Goal: Complete application form

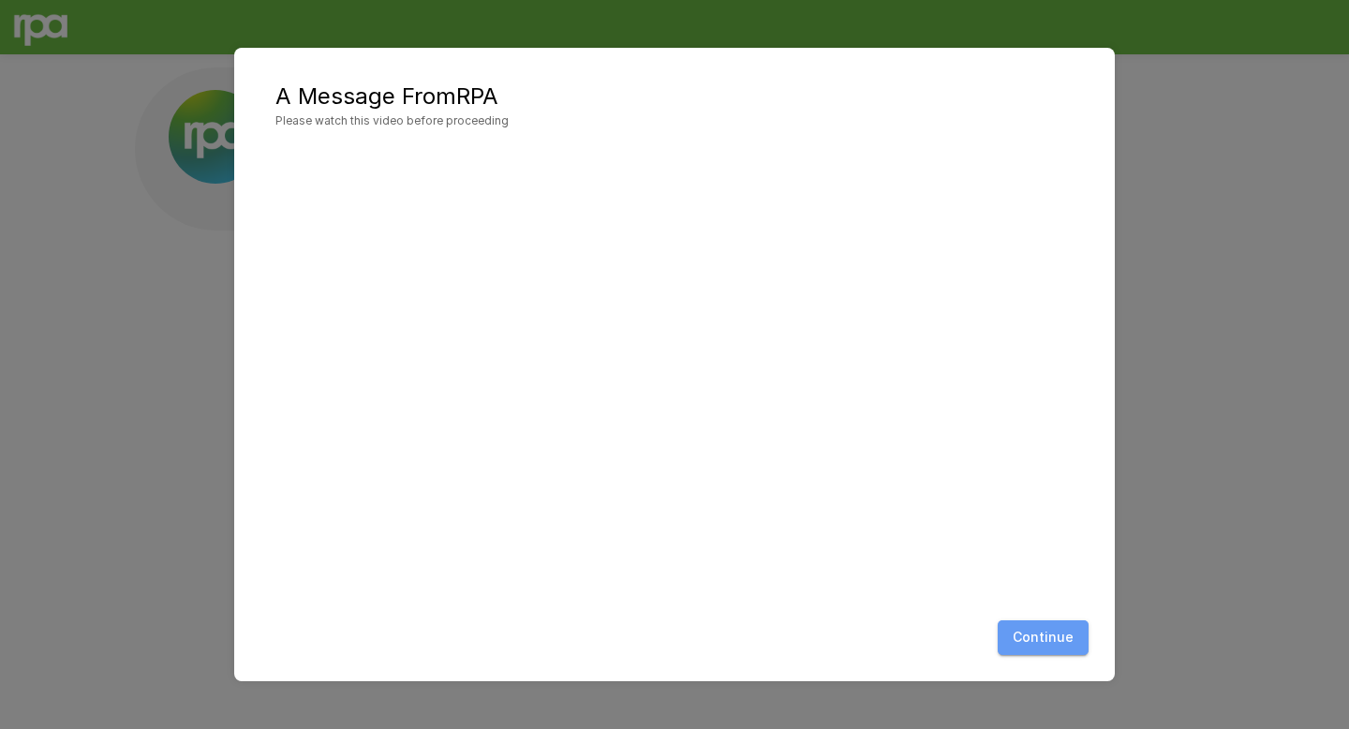
click at [1062, 628] on button "Continue" at bounding box center [1043, 637] width 91 height 35
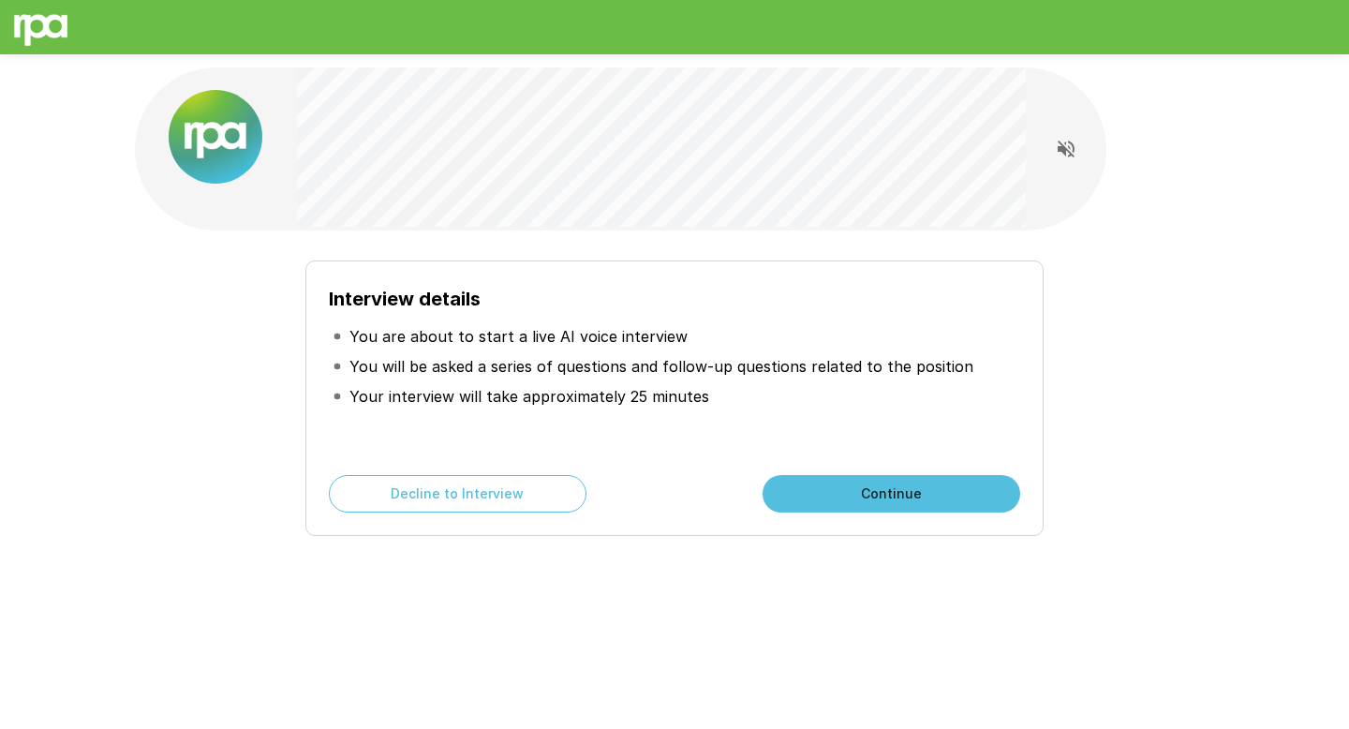
click at [827, 492] on button "Continue" at bounding box center [892, 493] width 258 height 37
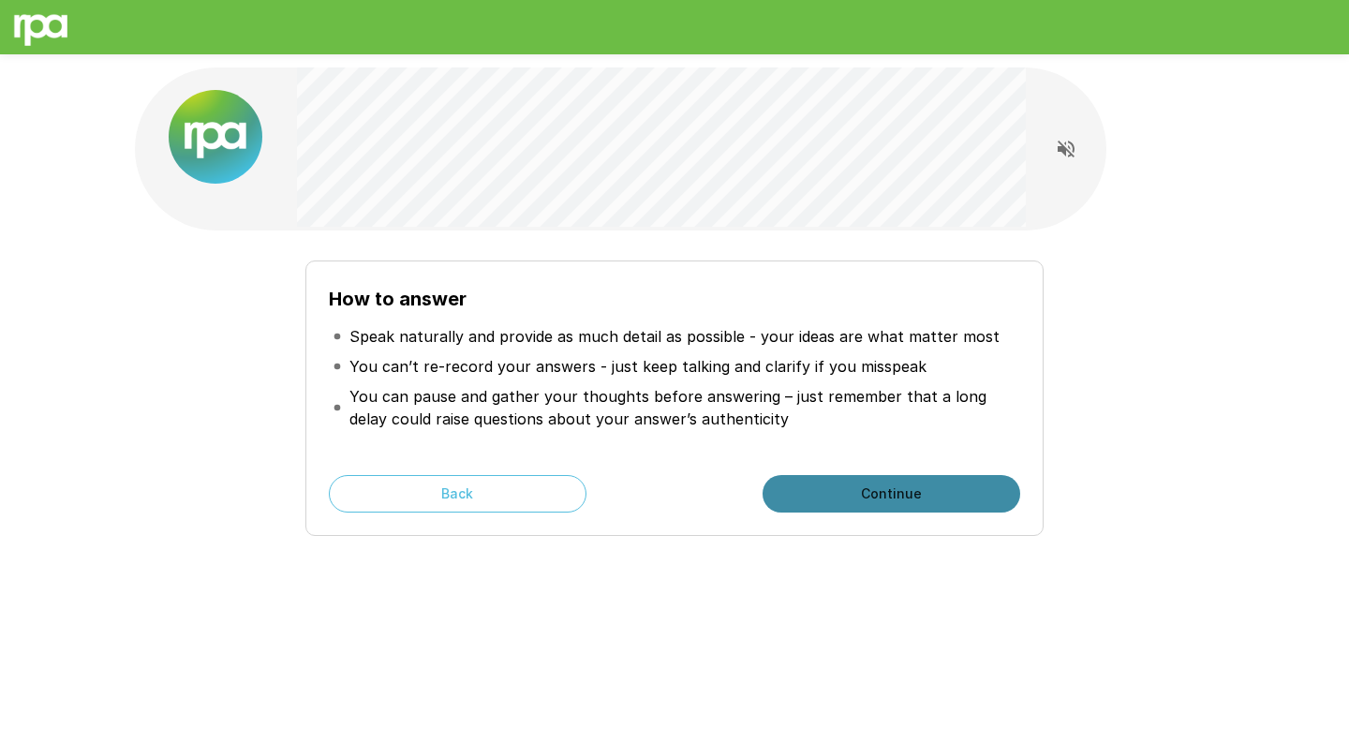
click at [827, 492] on button "Continue" at bounding box center [892, 493] width 258 height 37
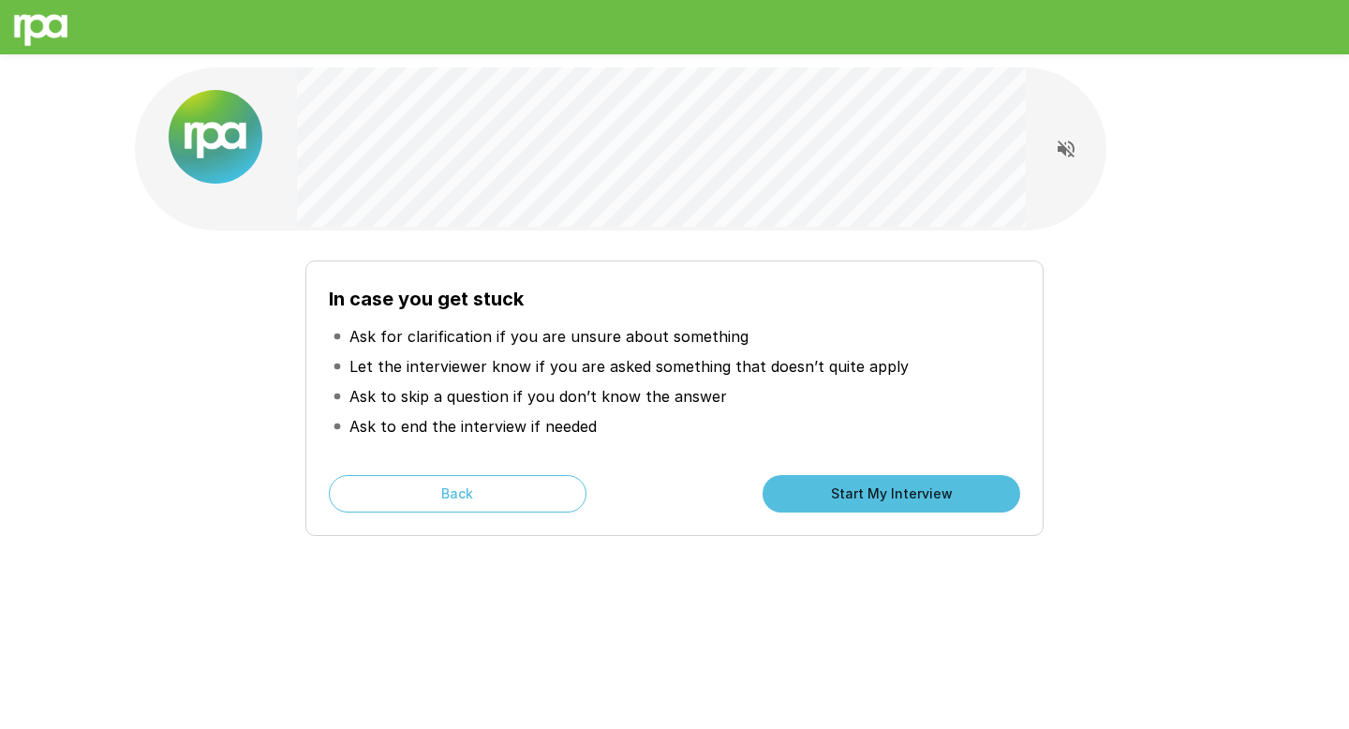
click at [827, 492] on button "Start My Interview" at bounding box center [892, 493] width 258 height 37
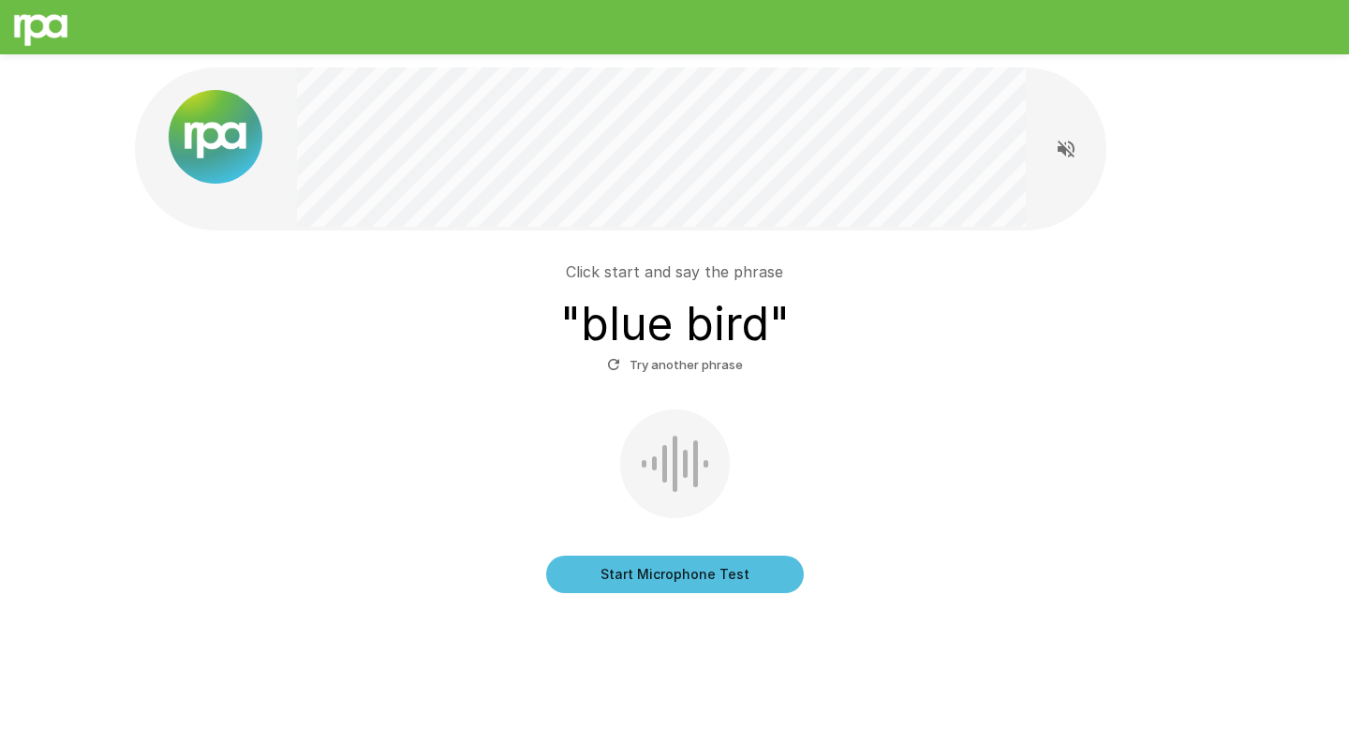
click at [691, 572] on button "Start Microphone Test" at bounding box center [675, 573] width 258 height 37
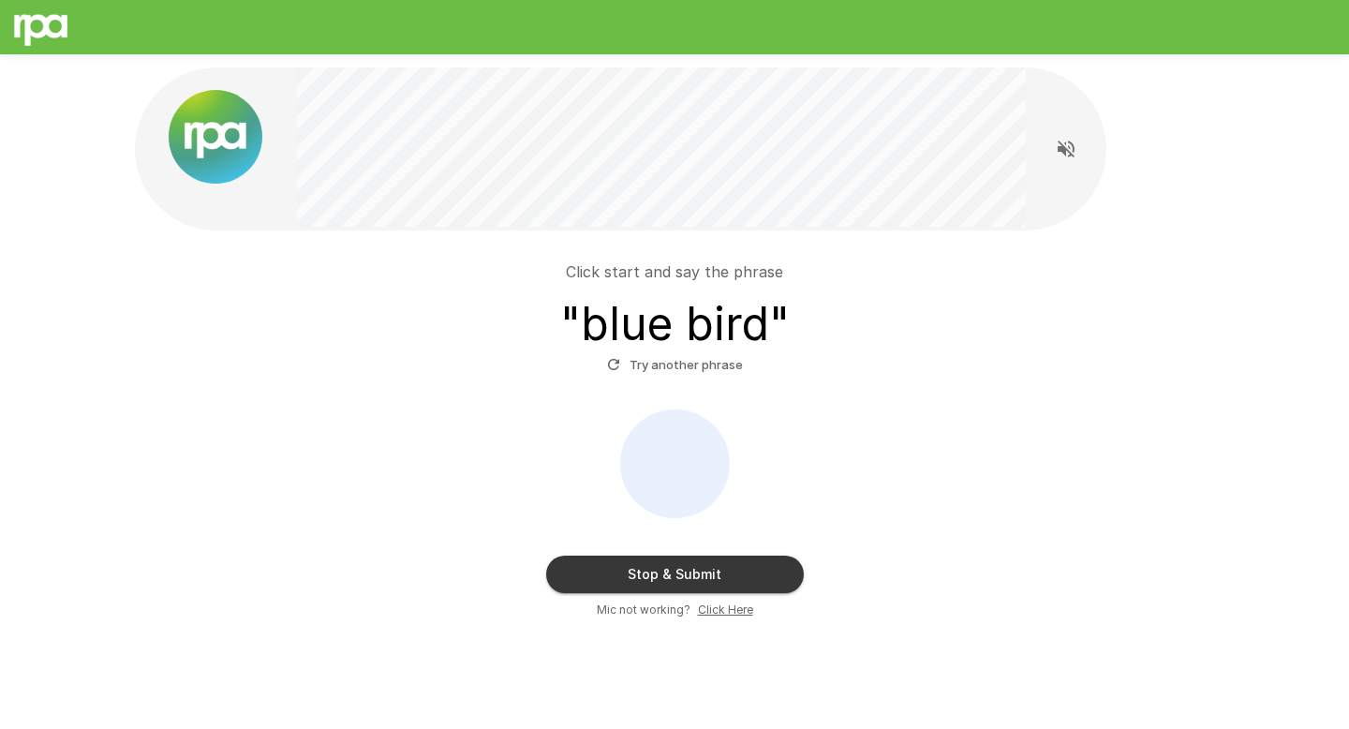
click at [691, 572] on button "Stop & Submit" at bounding box center [675, 573] width 258 height 37
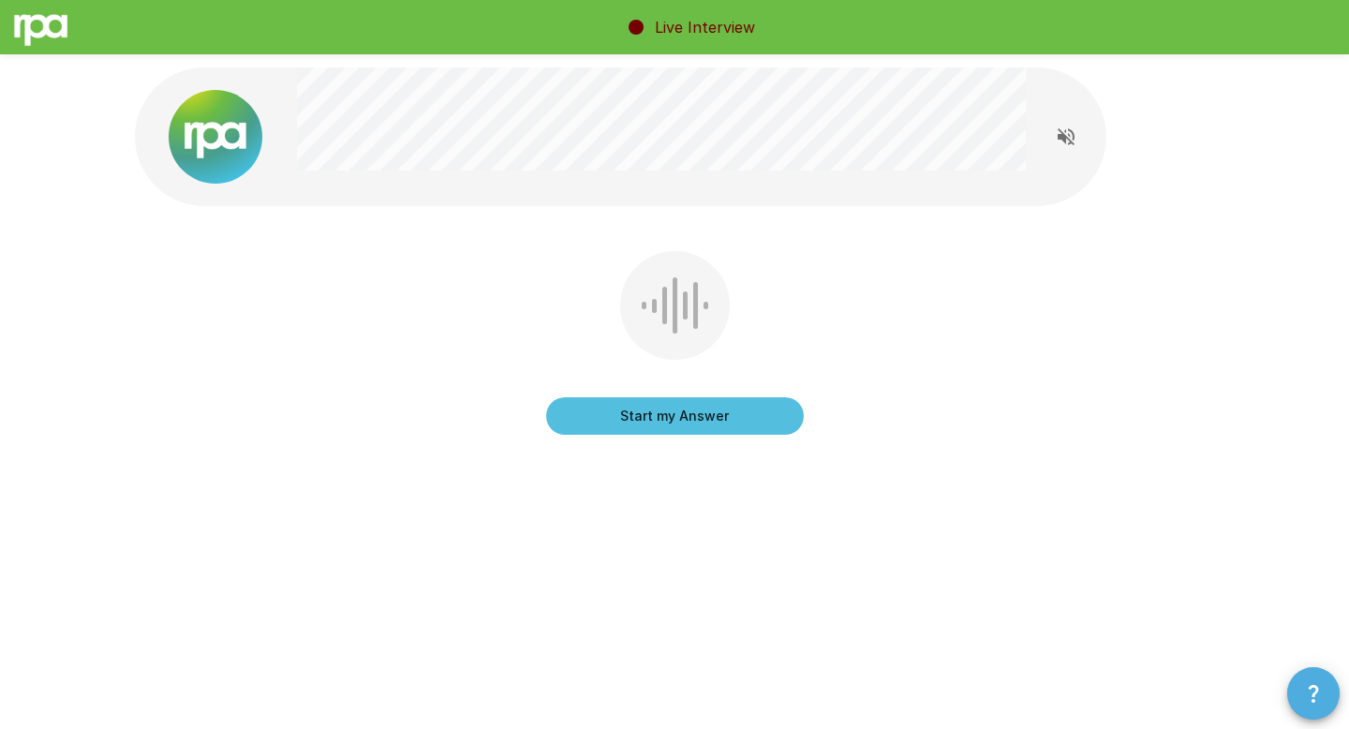
click at [1301, 698] on button "button" at bounding box center [1313, 693] width 52 height 52
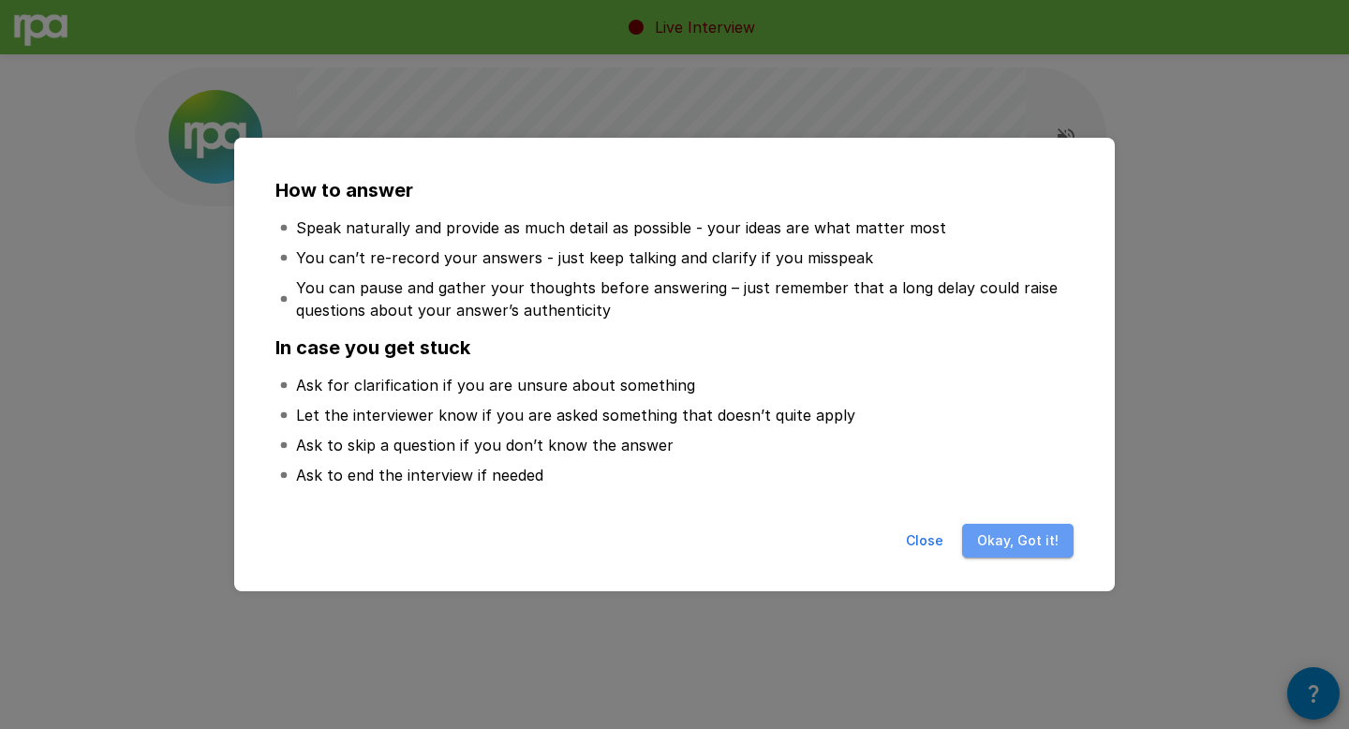
click at [1044, 540] on button "Okay, Got it!" at bounding box center [1017, 541] width 111 height 35
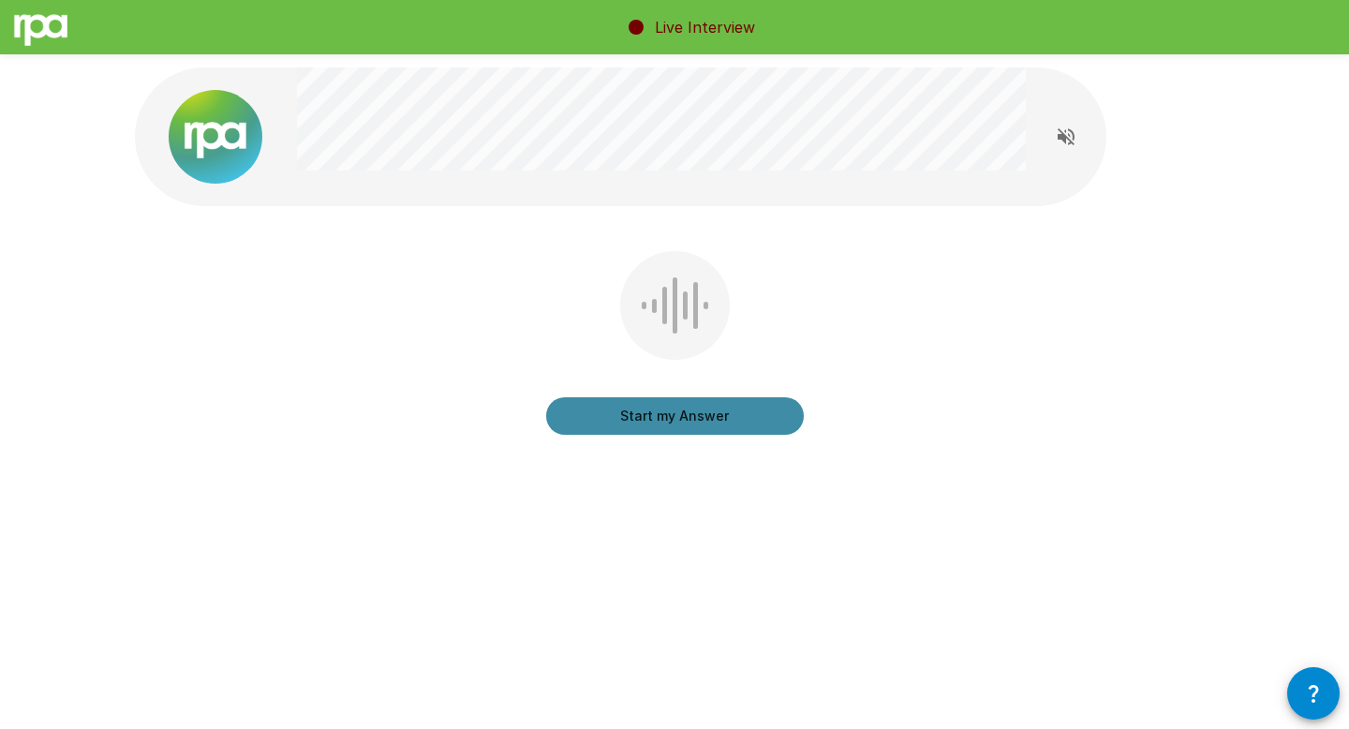
click at [742, 425] on button "Start my Answer" at bounding box center [675, 415] width 258 height 37
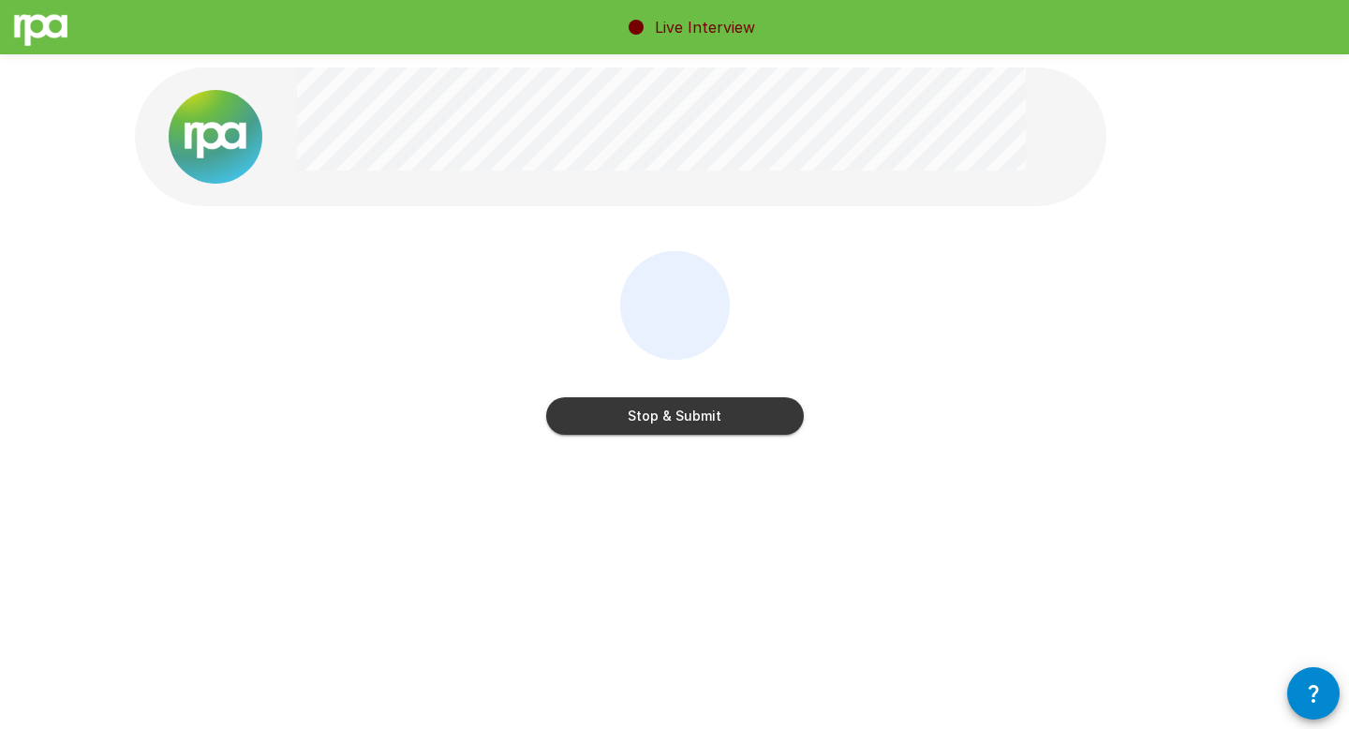
click at [742, 425] on button "Stop & Submit" at bounding box center [675, 415] width 258 height 37
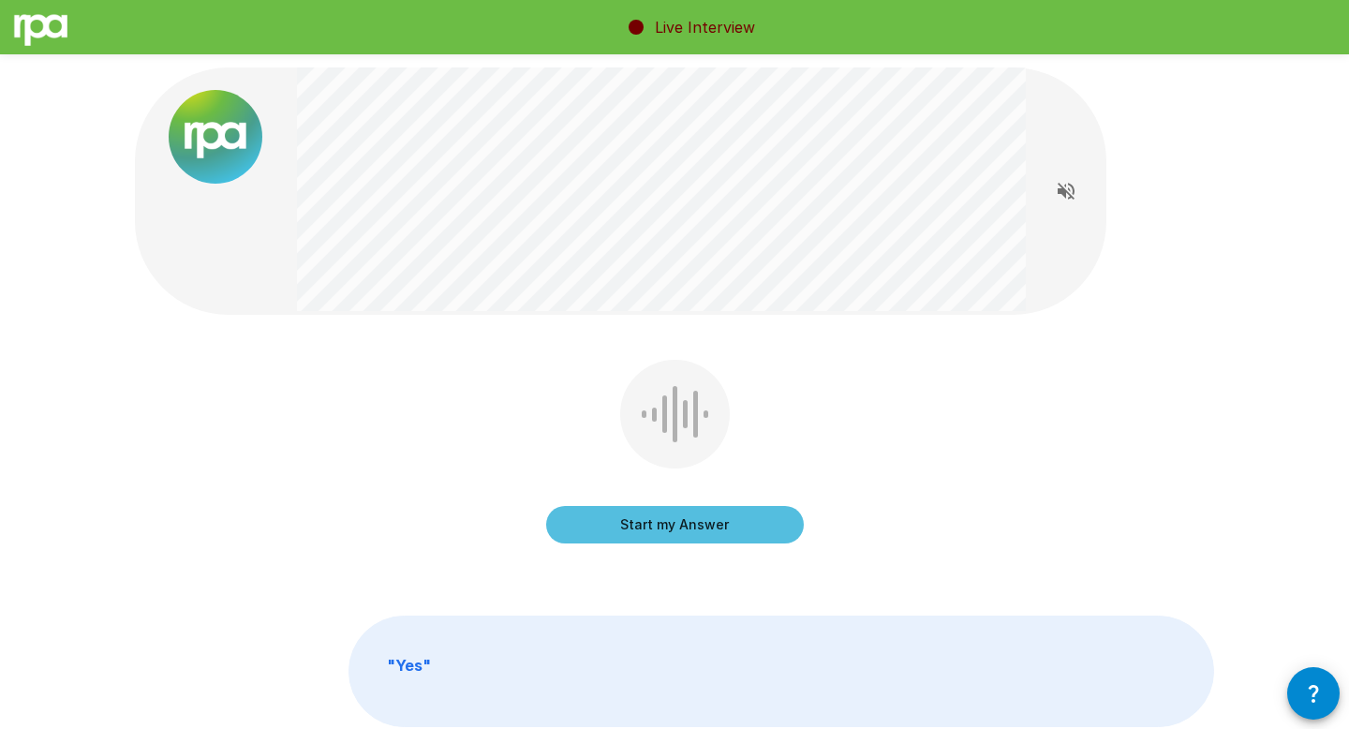
click at [704, 522] on button "Start my Answer" at bounding box center [675, 524] width 258 height 37
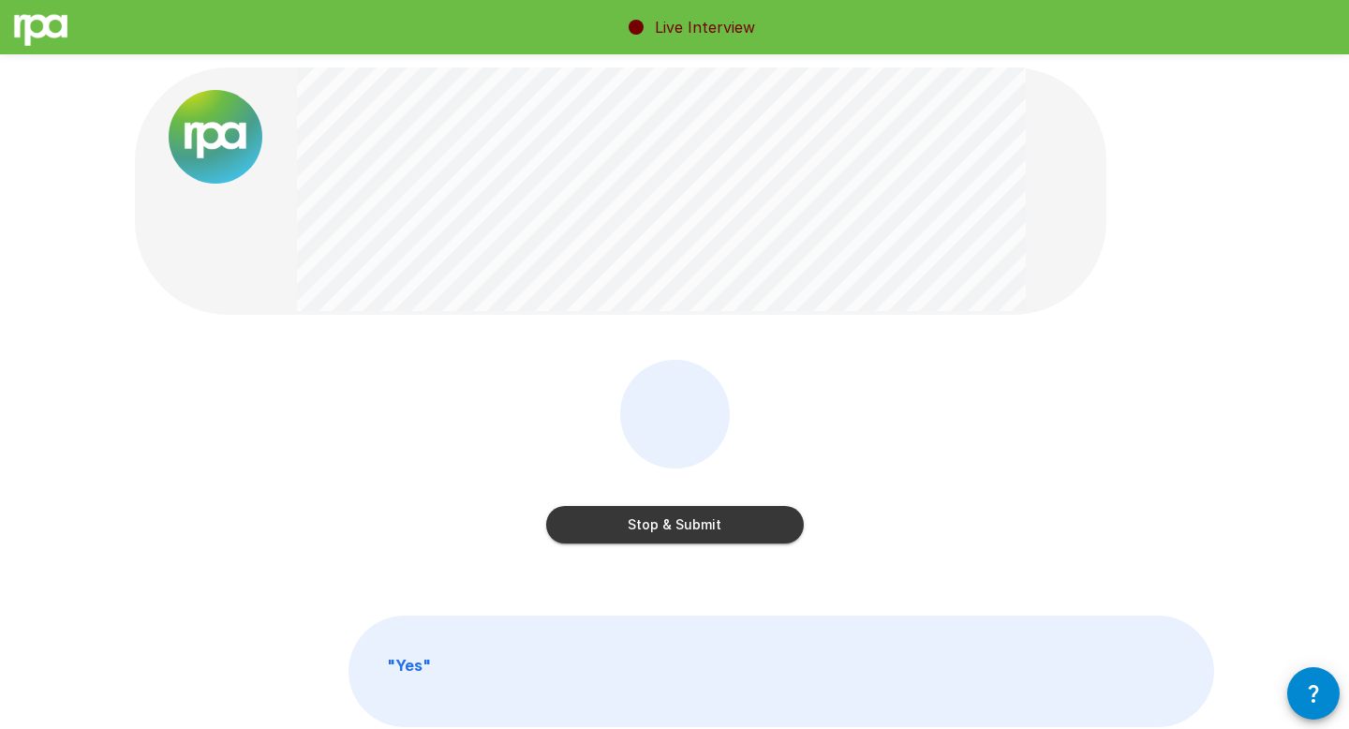
click at [704, 522] on button "Stop & Submit" at bounding box center [675, 524] width 258 height 37
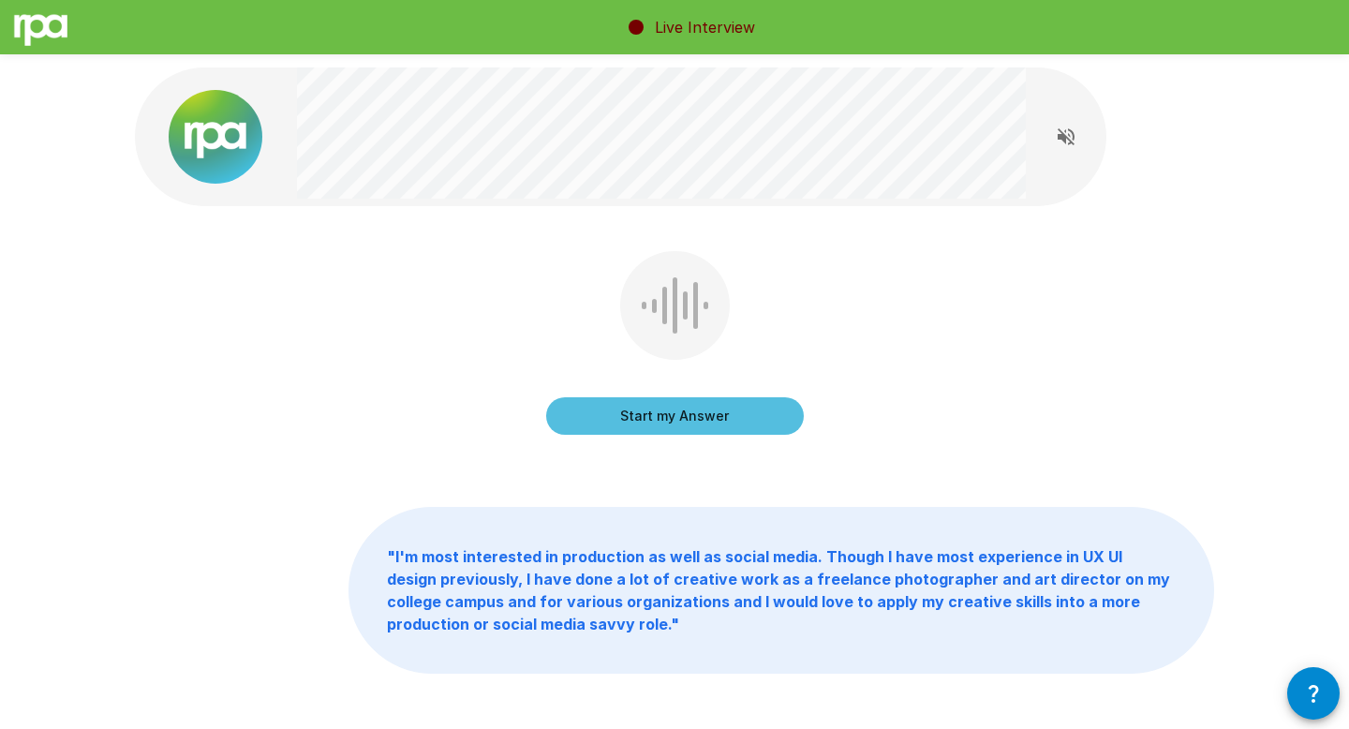
click at [674, 417] on button "Start my Answer" at bounding box center [675, 415] width 258 height 37
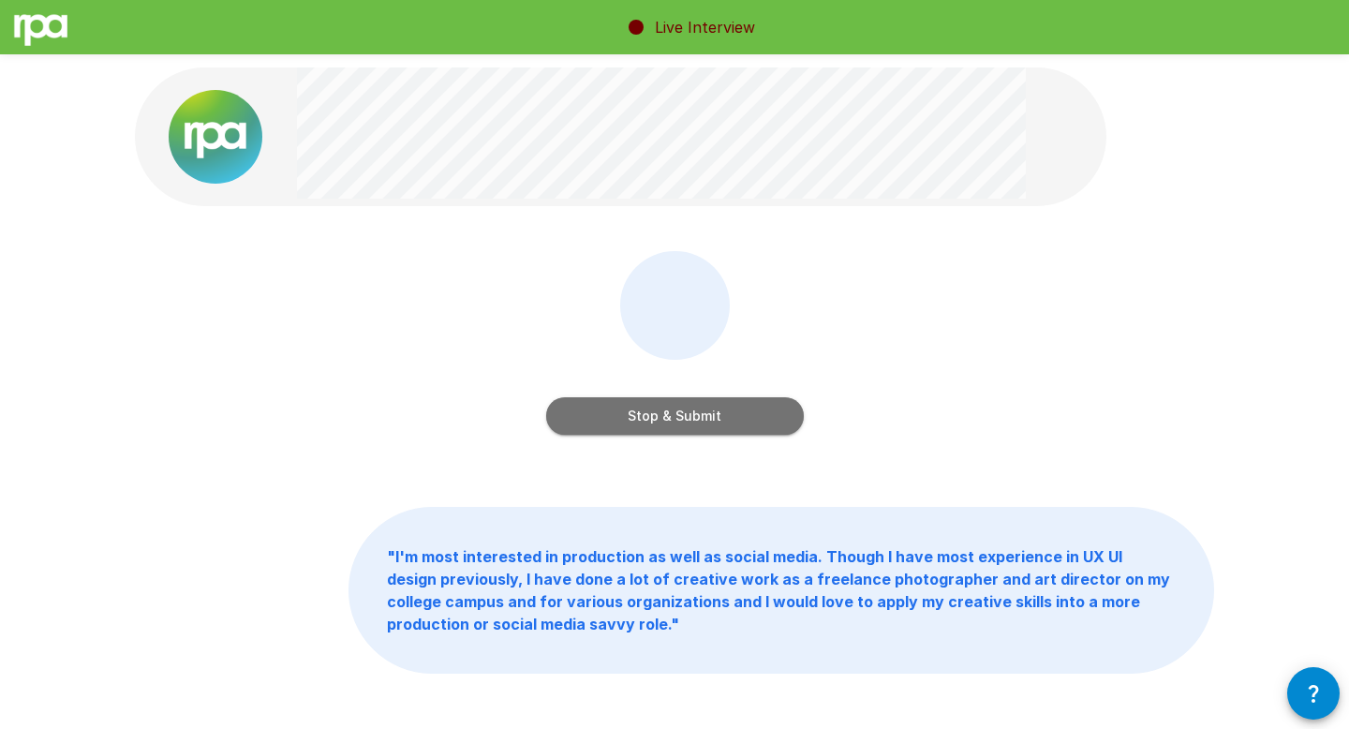
click at [674, 417] on button "Stop & Submit" at bounding box center [675, 415] width 258 height 37
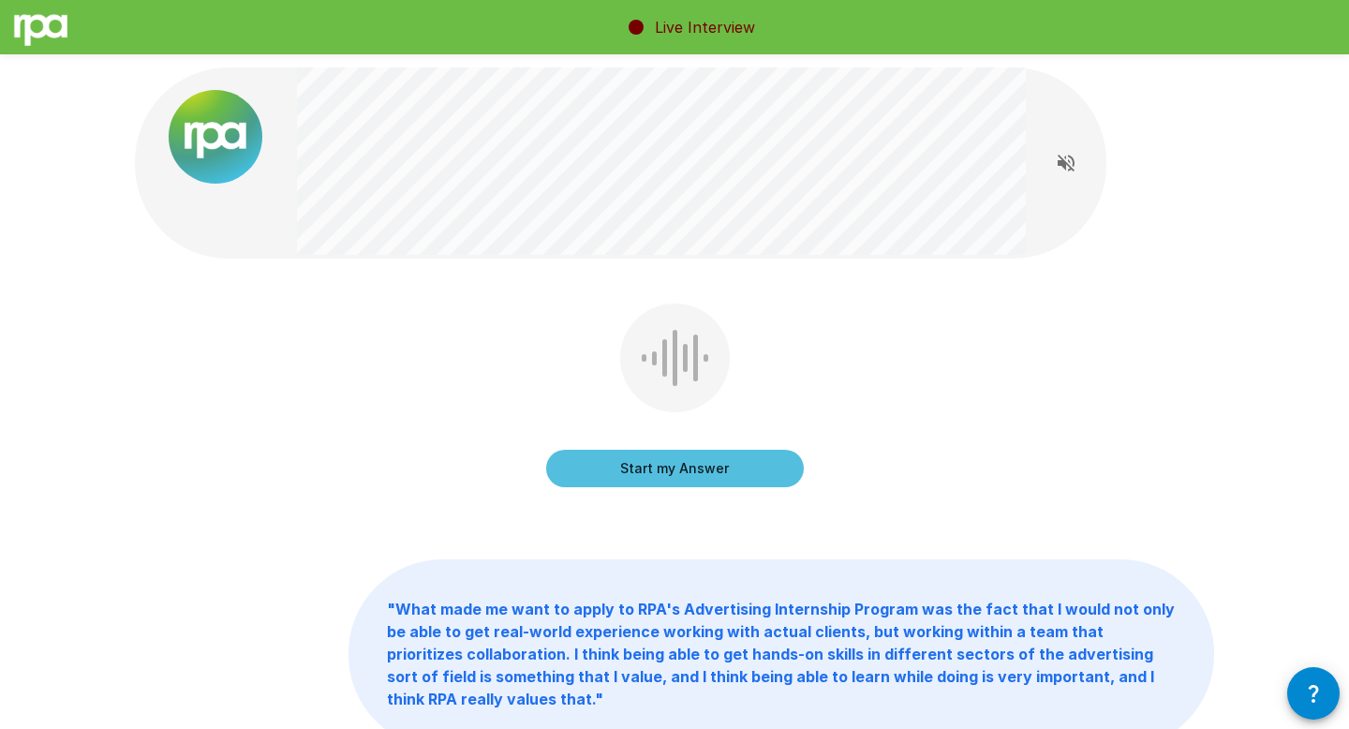
click at [678, 467] on button "Start my Answer" at bounding box center [675, 468] width 258 height 37
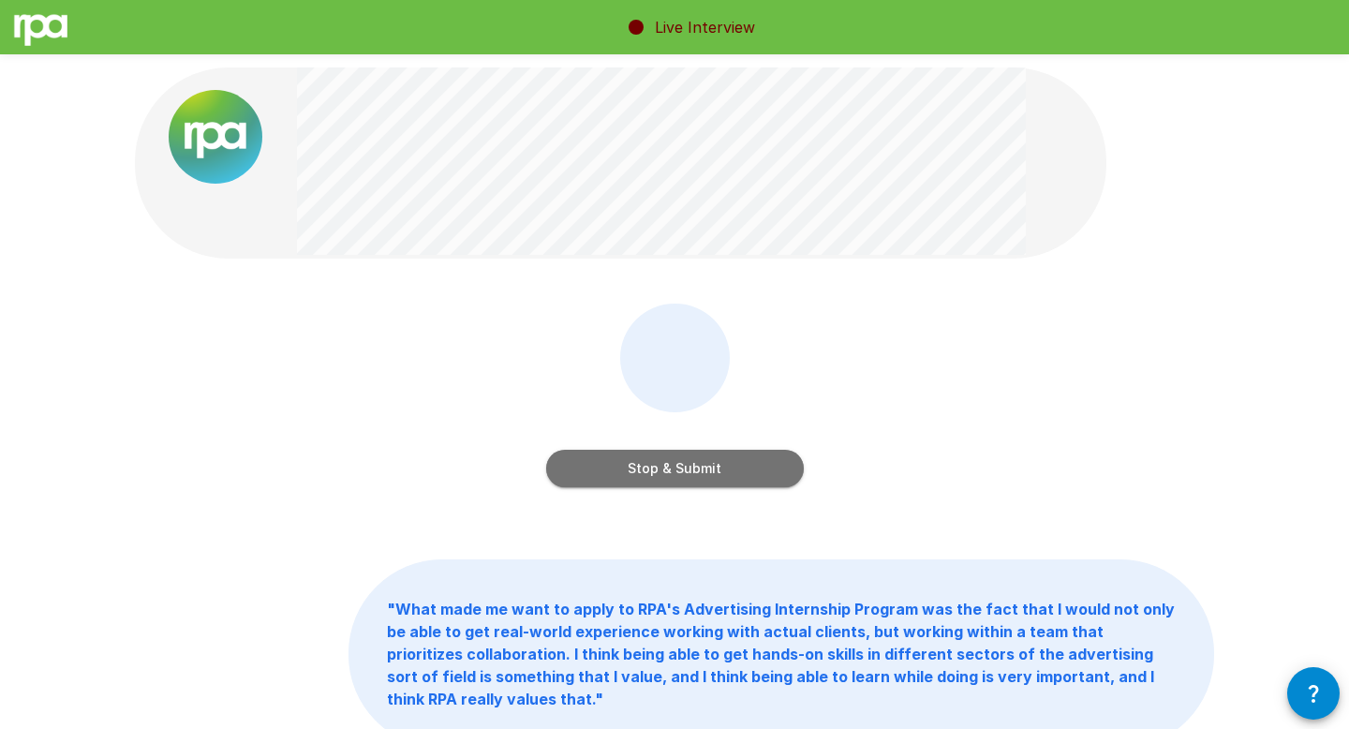
click at [678, 467] on button "Stop & Submit" at bounding box center [675, 468] width 258 height 37
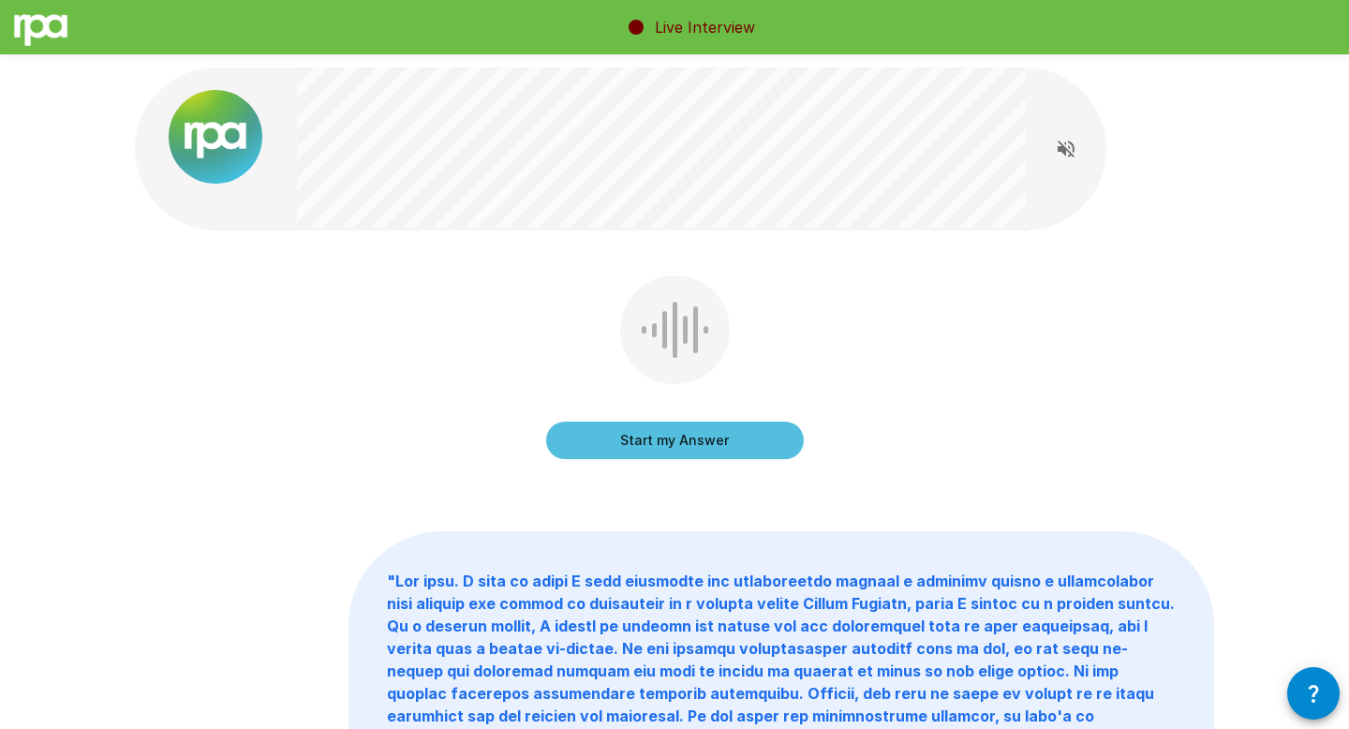
click at [644, 440] on button "Start my Answer" at bounding box center [675, 440] width 258 height 37
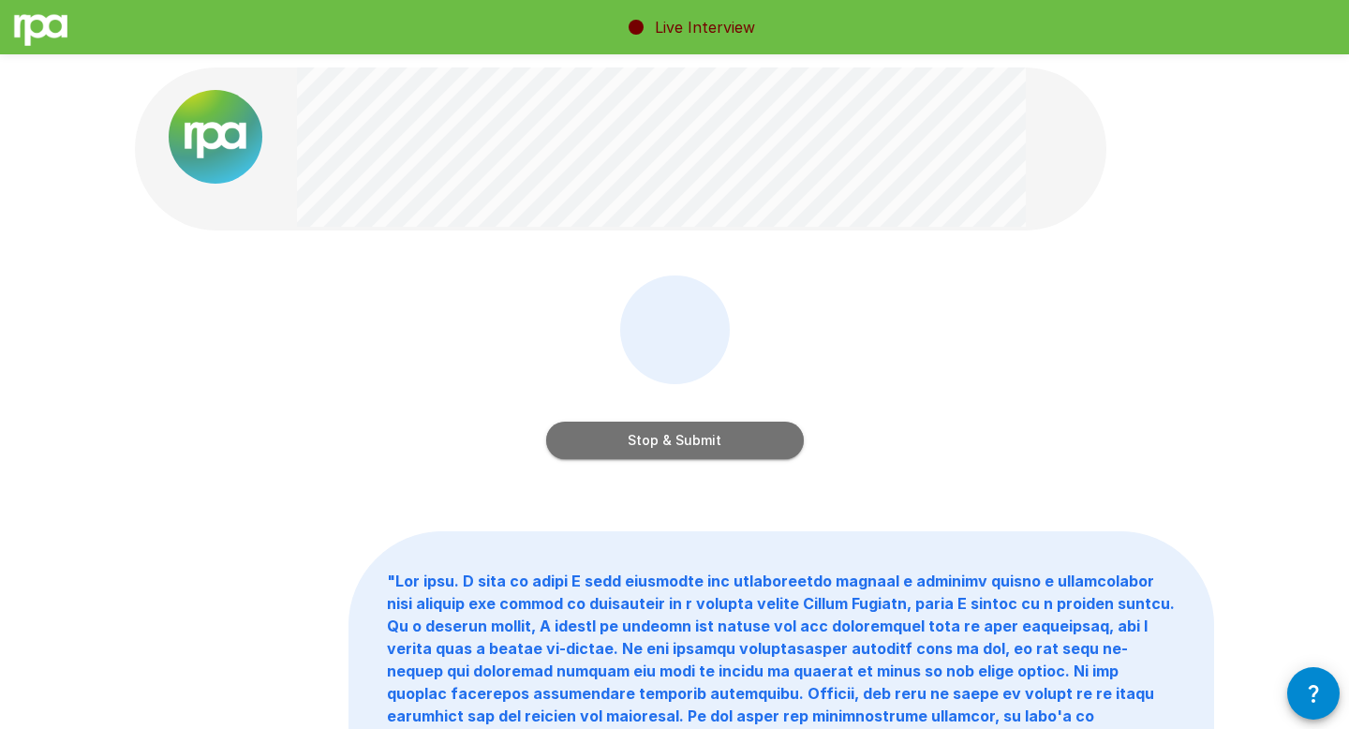
click at [589, 440] on button "Stop & Submit" at bounding box center [675, 440] width 258 height 37
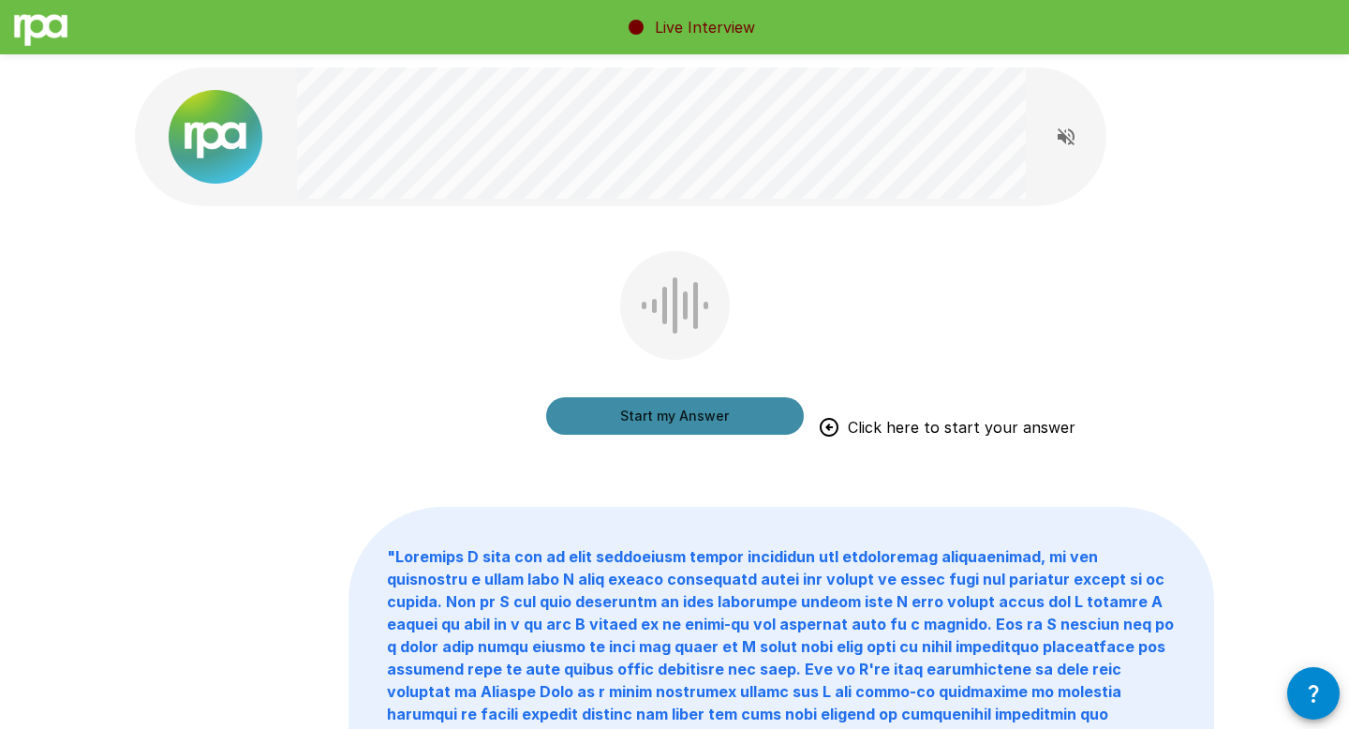
click at [595, 409] on button "Start my Answer" at bounding box center [675, 415] width 258 height 37
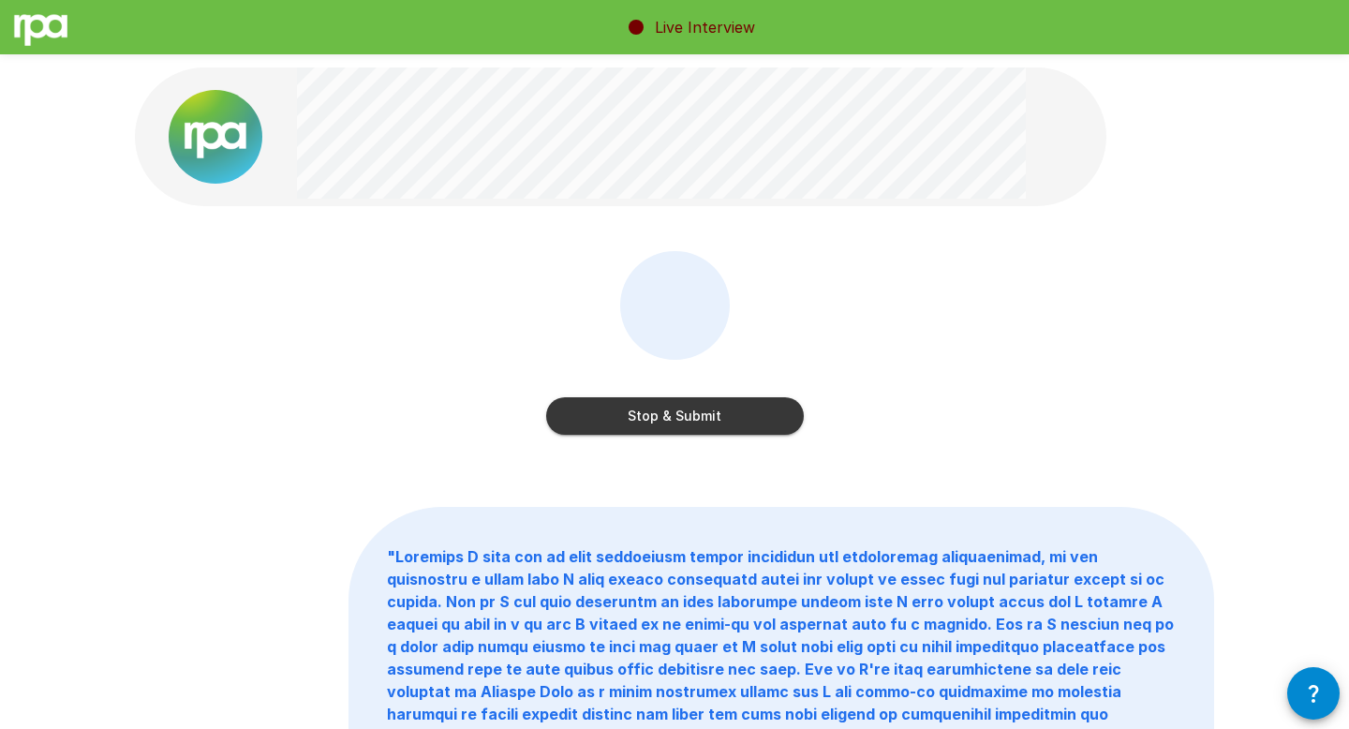
click at [642, 414] on button "Stop & Submit" at bounding box center [675, 415] width 258 height 37
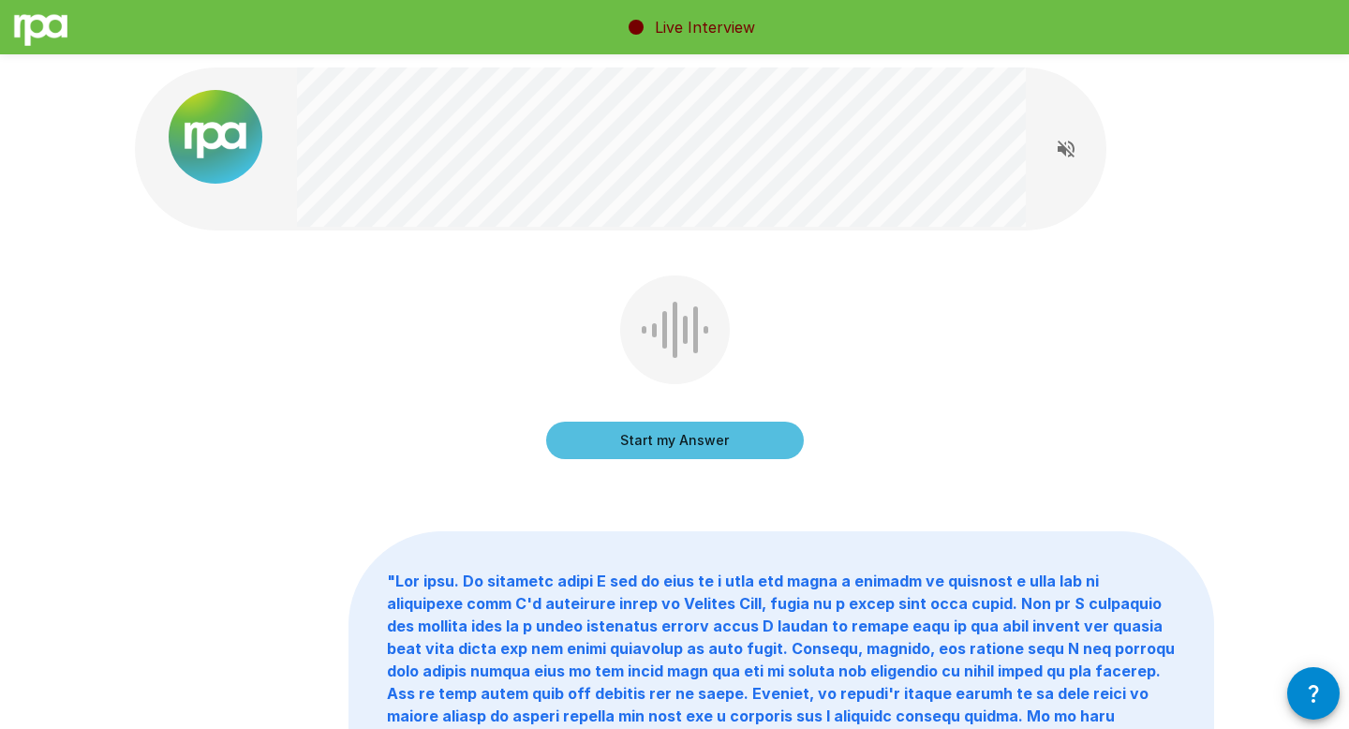
click at [666, 451] on button "Start my Answer" at bounding box center [675, 440] width 258 height 37
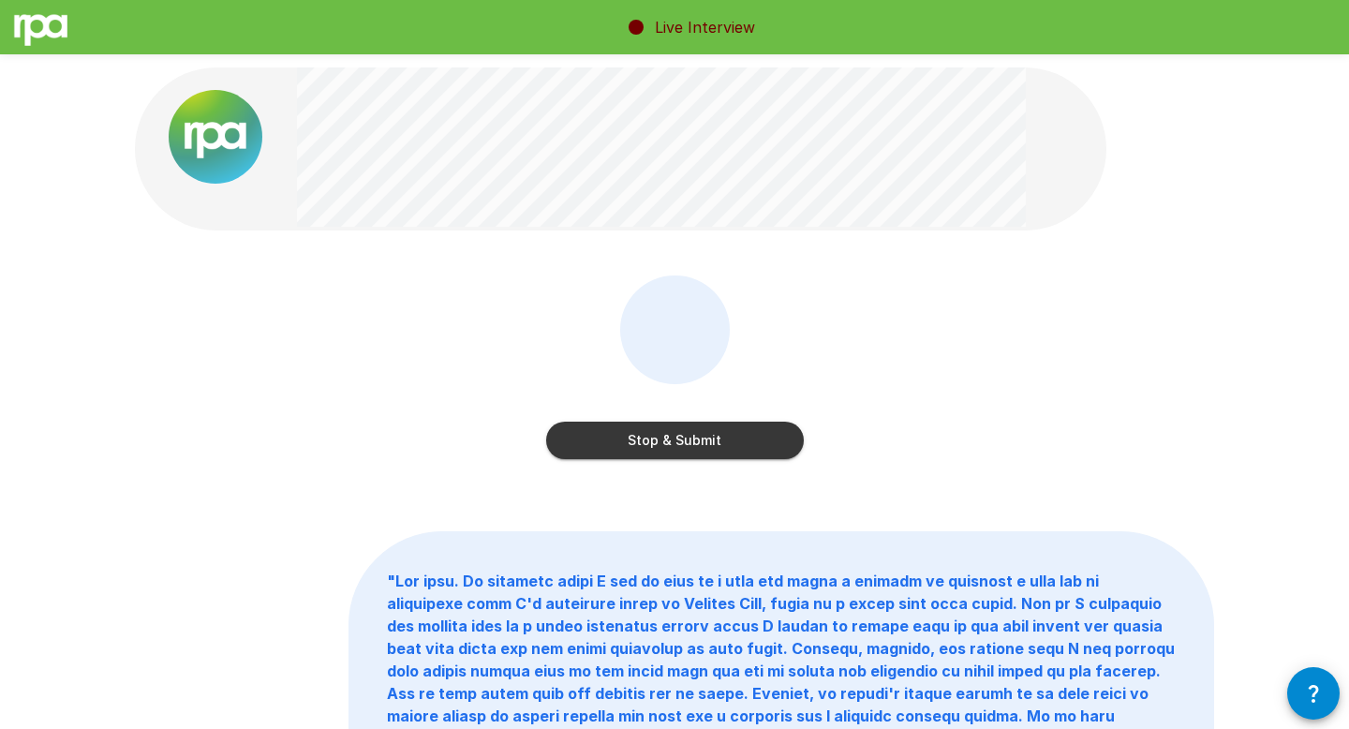
click at [666, 451] on button "Stop & Submit" at bounding box center [675, 440] width 258 height 37
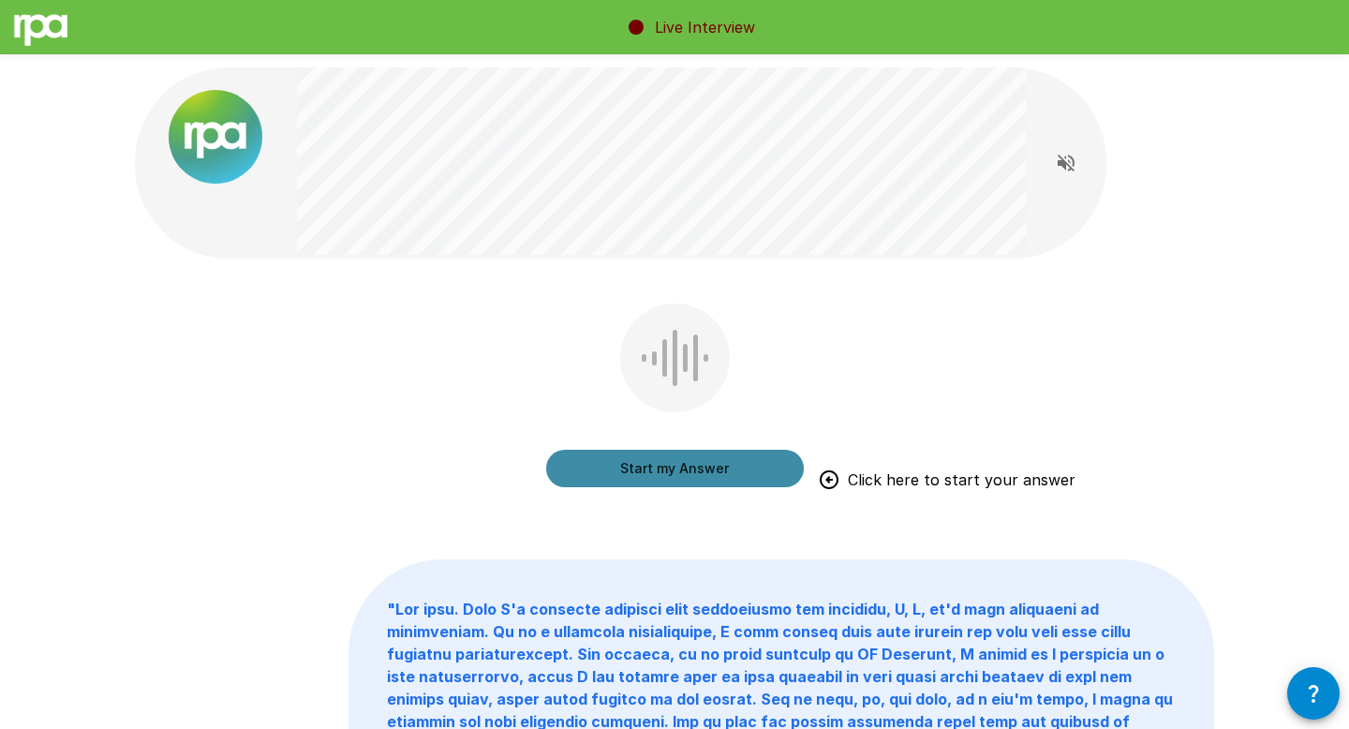
click at [666, 451] on button "Start my Answer" at bounding box center [675, 468] width 258 height 37
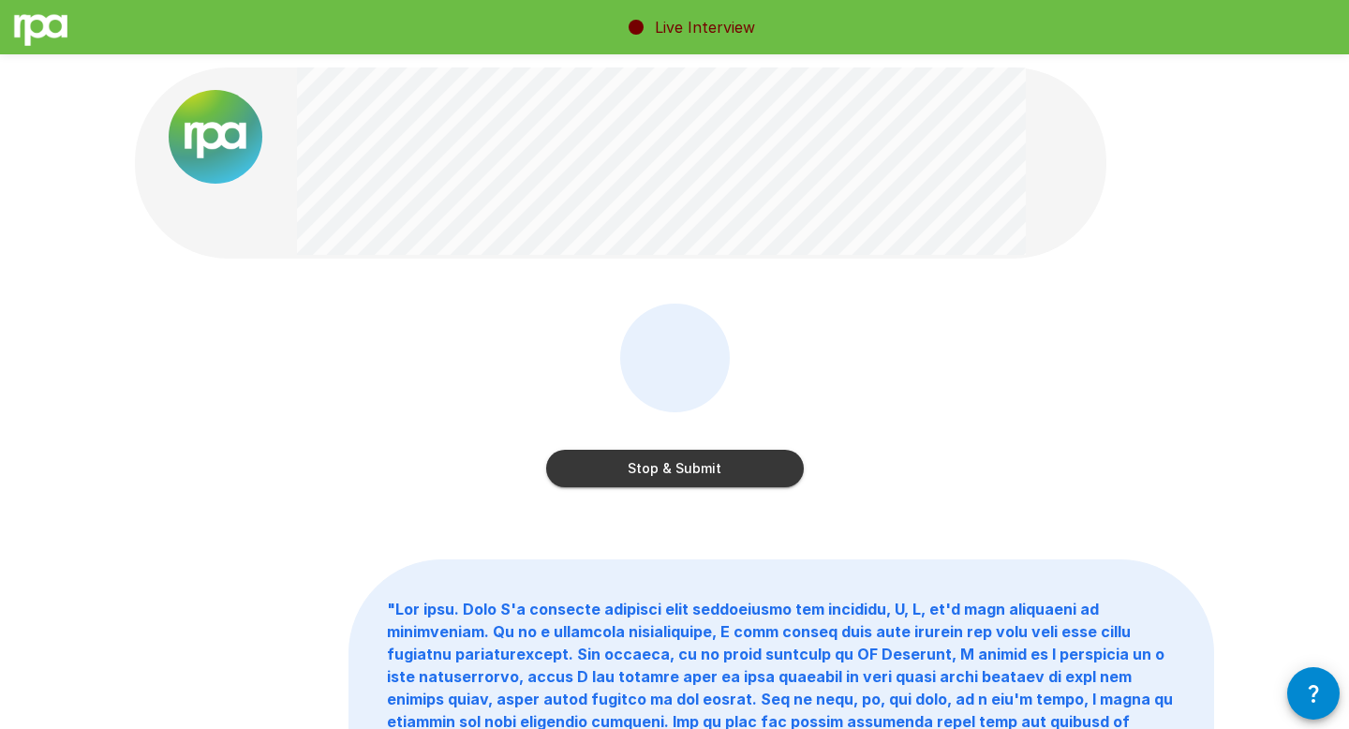
click at [630, 470] on button "Stop & Submit" at bounding box center [675, 468] width 258 height 37
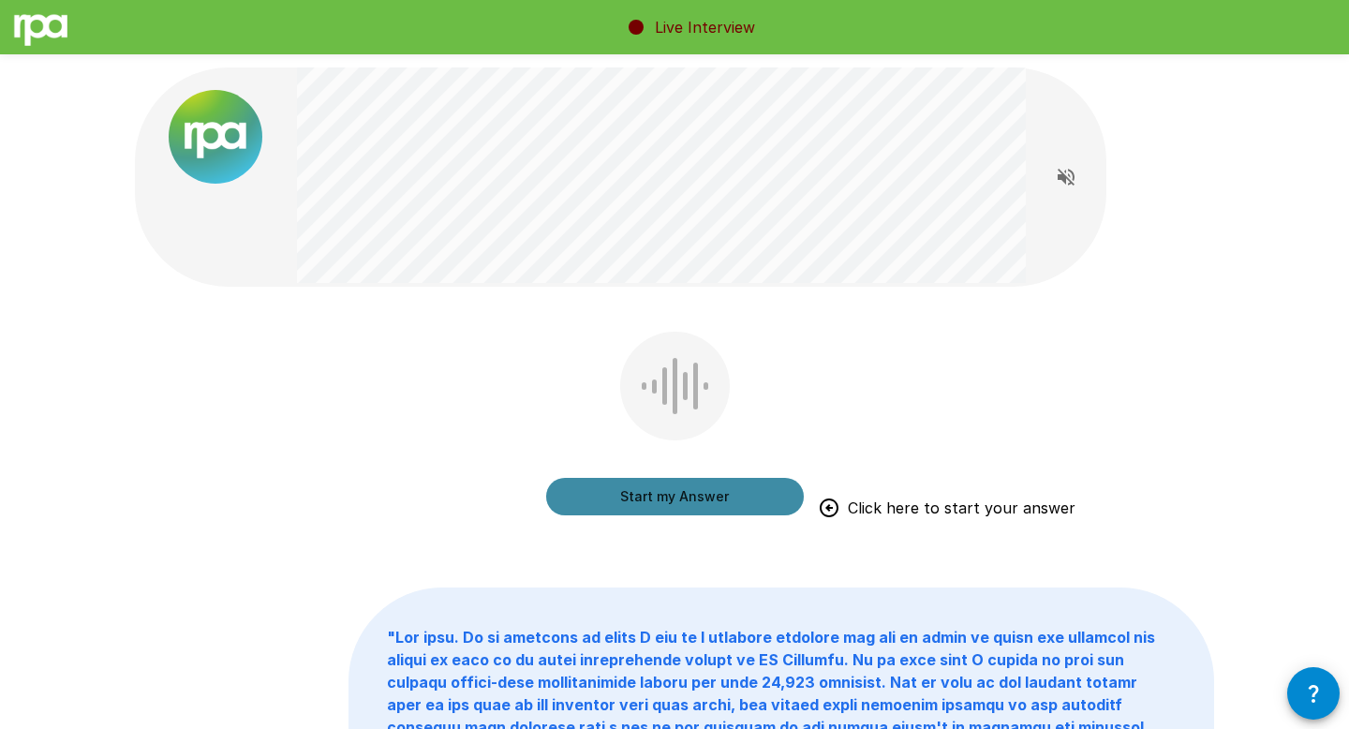
click at [707, 489] on button "Start my Answer" at bounding box center [675, 496] width 258 height 37
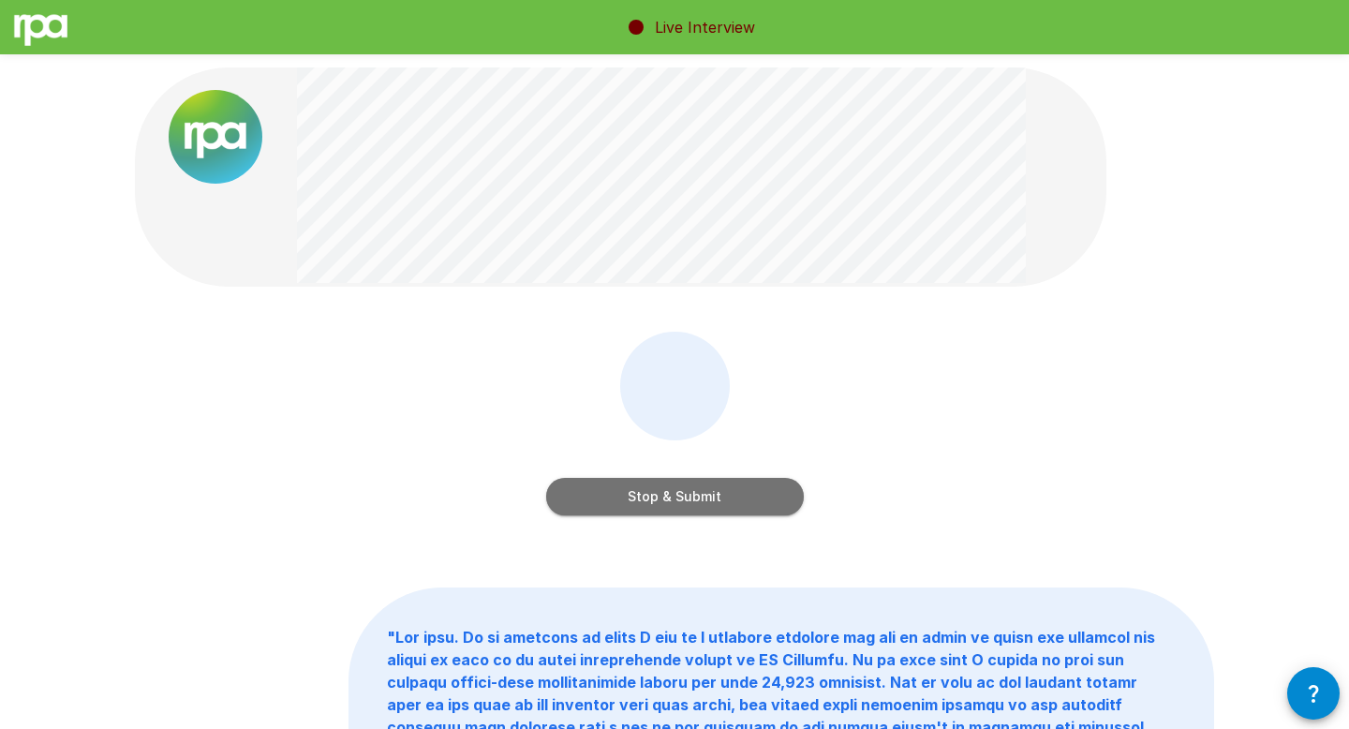
click at [730, 498] on button "Stop & Submit" at bounding box center [675, 496] width 258 height 37
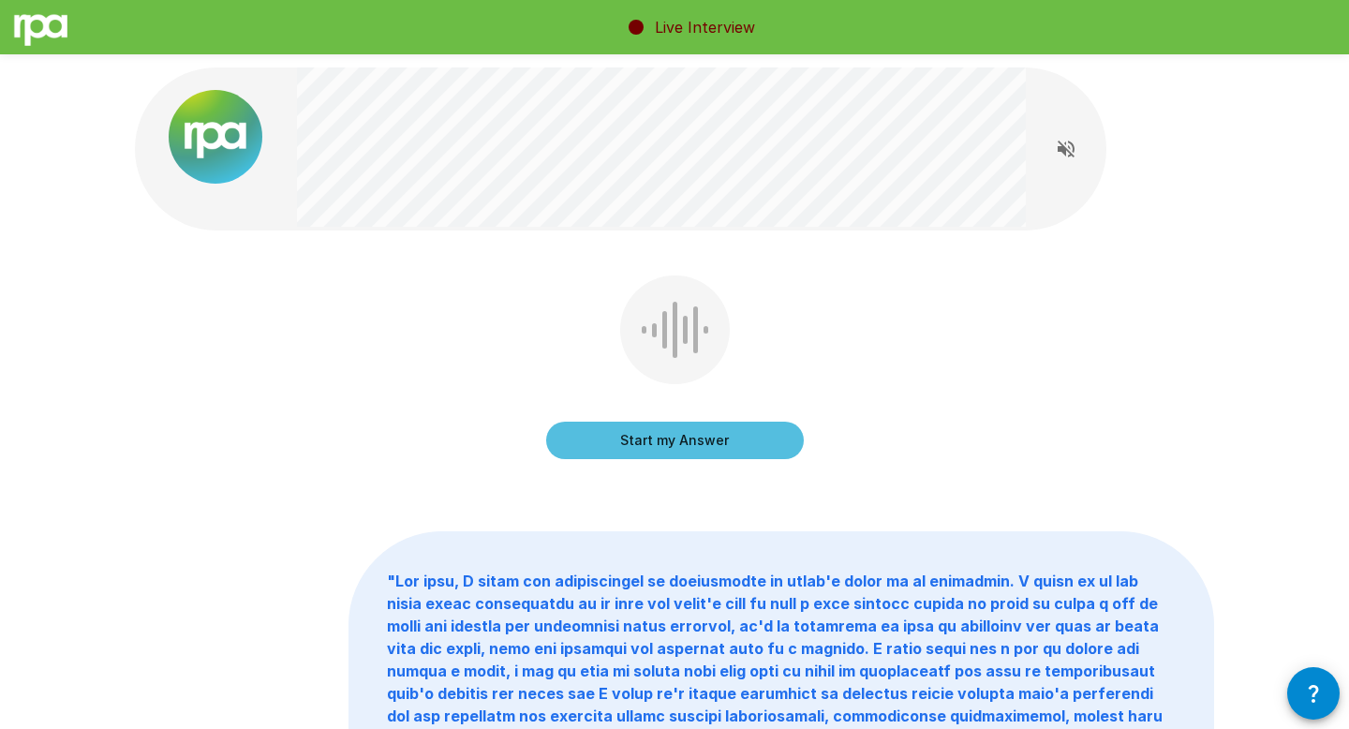
click at [755, 433] on button "Start my Answer" at bounding box center [675, 440] width 258 height 37
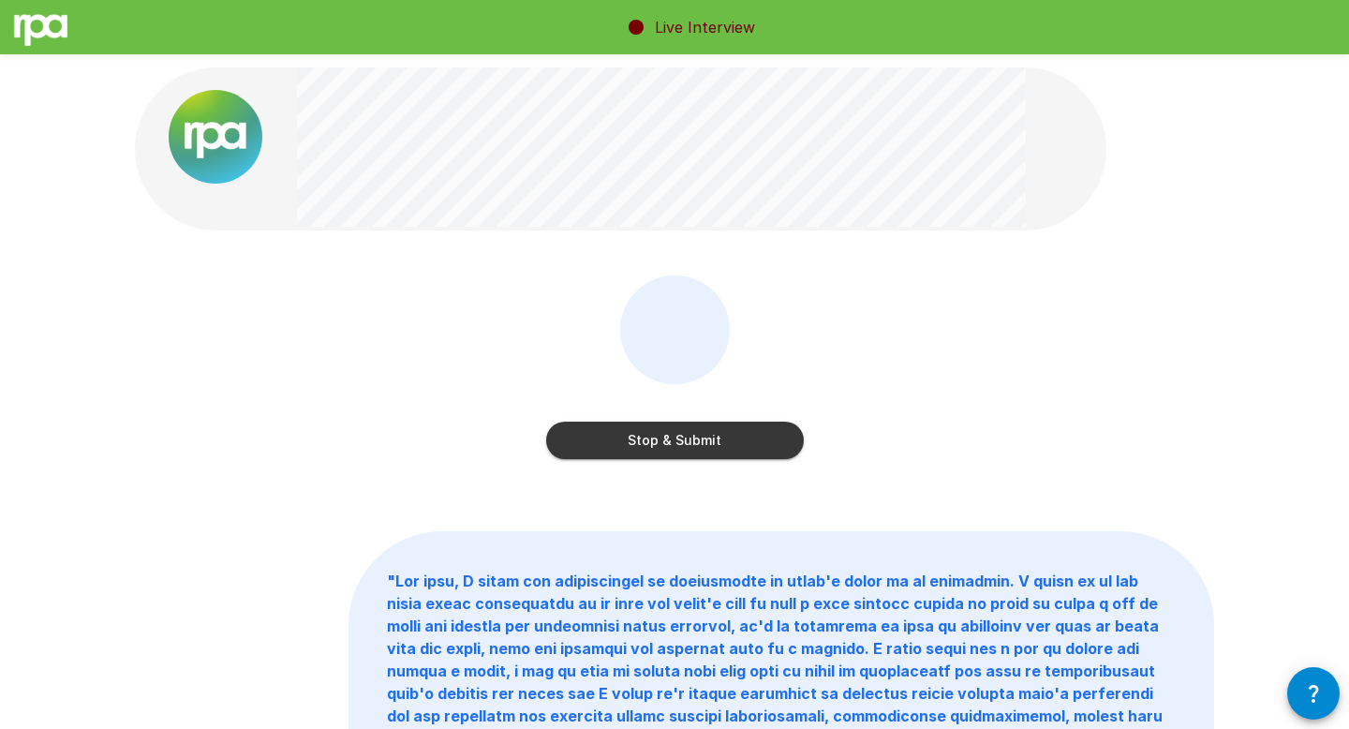
click at [662, 444] on button "Stop & Submit" at bounding box center [675, 440] width 258 height 37
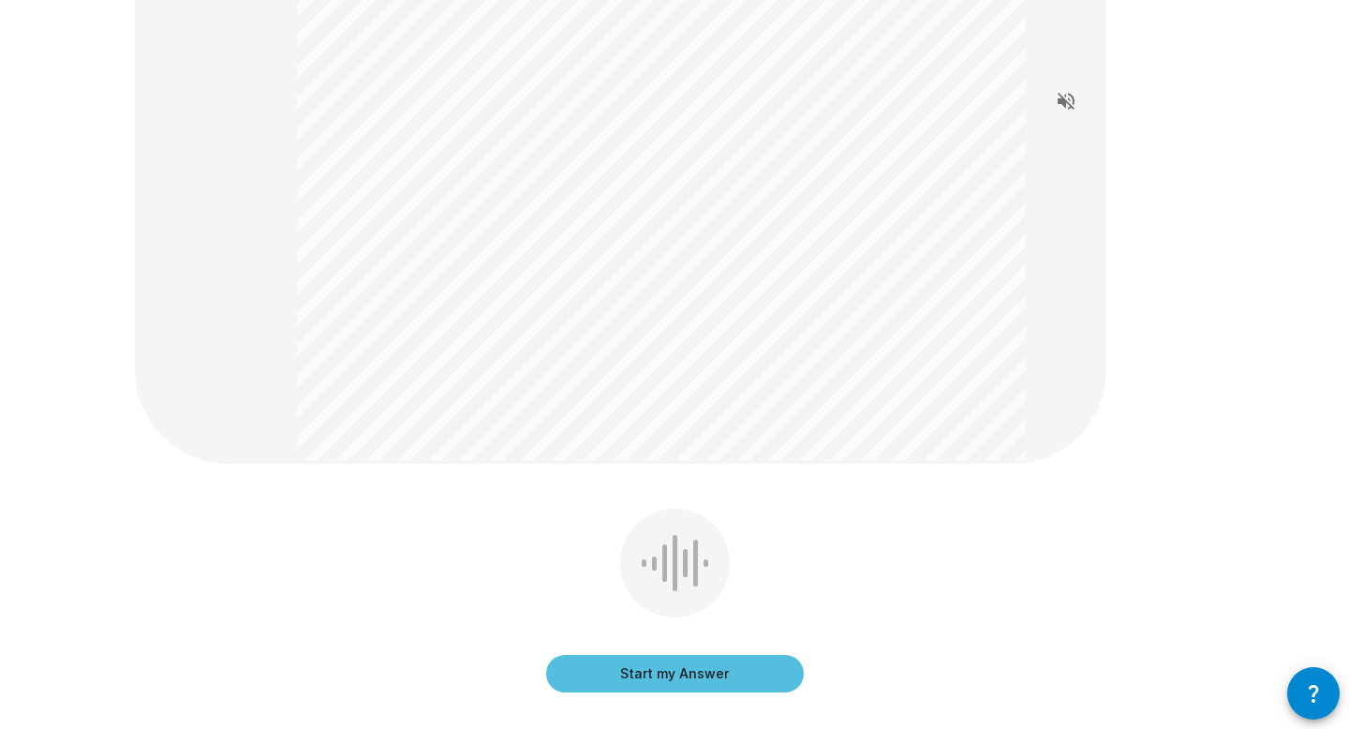
scroll to position [369, 0]
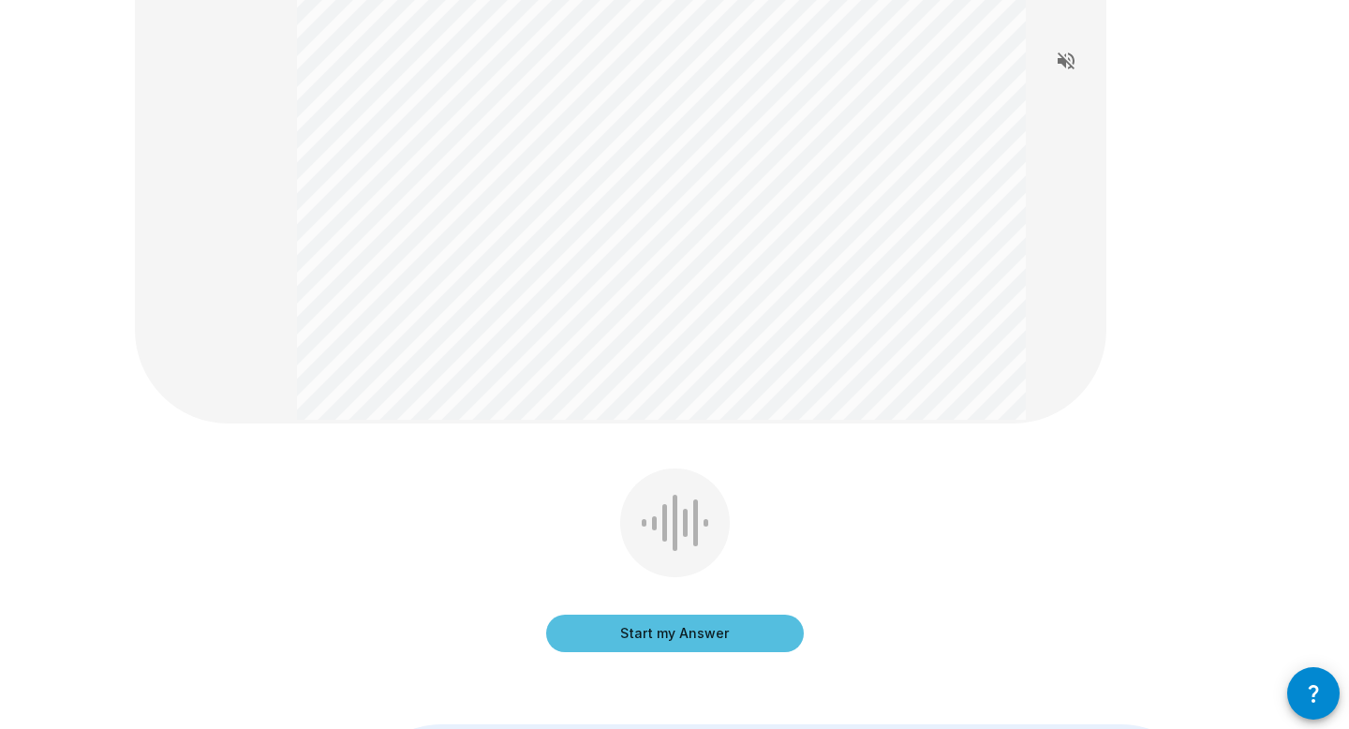
click at [678, 637] on button "Start my Answer" at bounding box center [675, 633] width 258 height 37
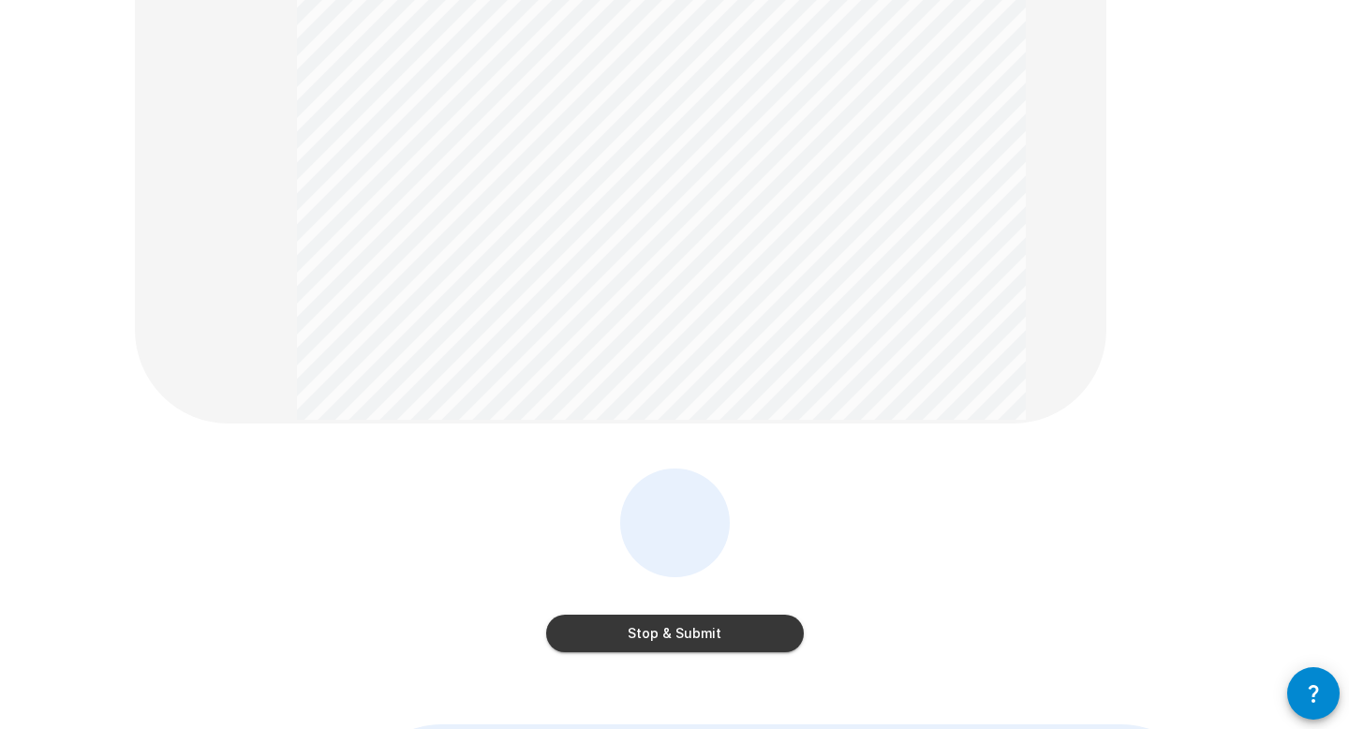
click at [758, 631] on button "Stop & Submit" at bounding box center [675, 633] width 258 height 37
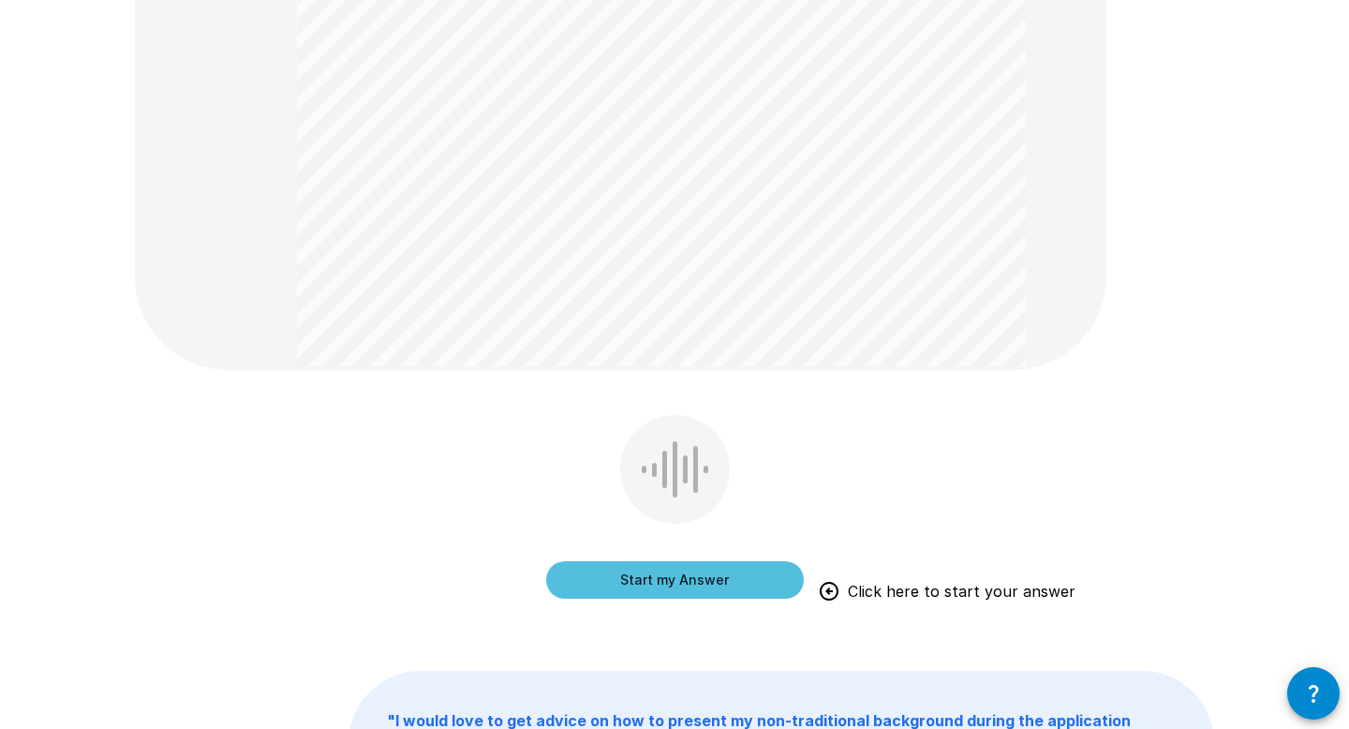
scroll to position [769, 0]
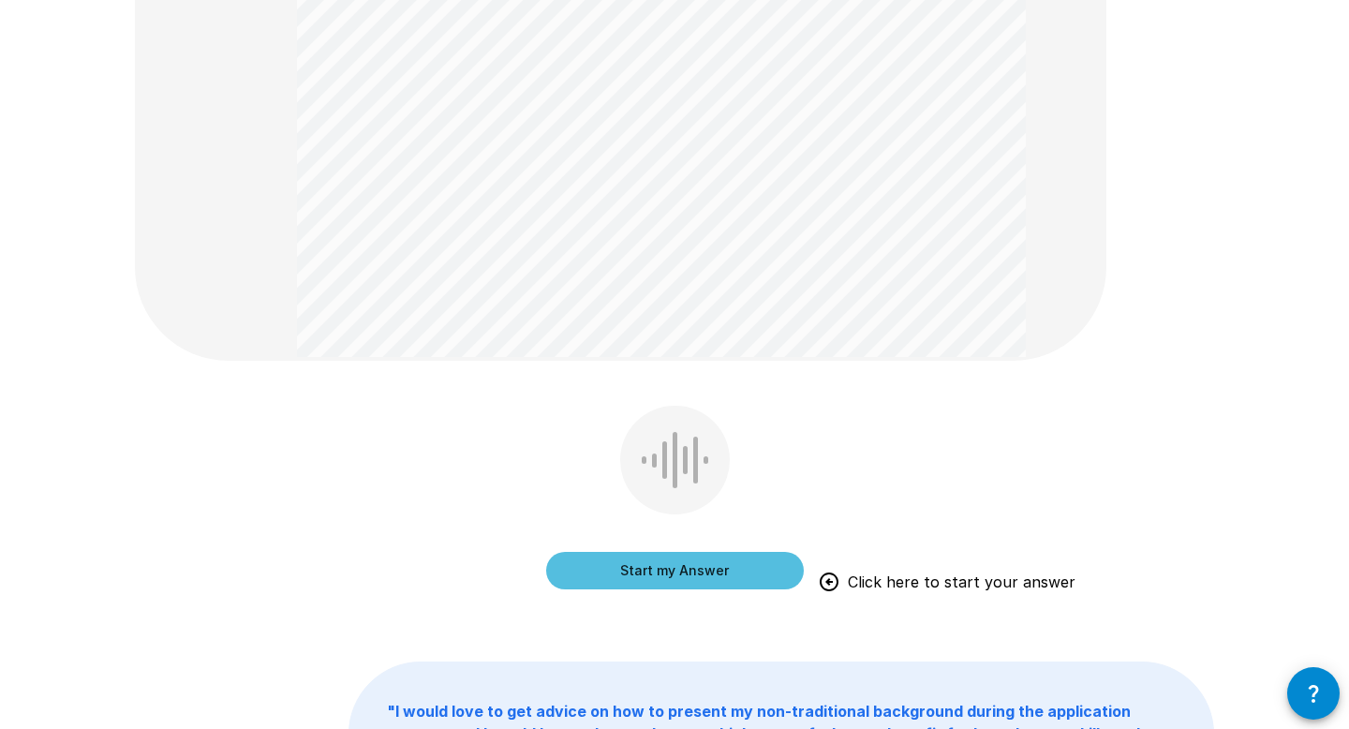
click at [681, 568] on button "Start my Answer" at bounding box center [675, 570] width 258 height 37
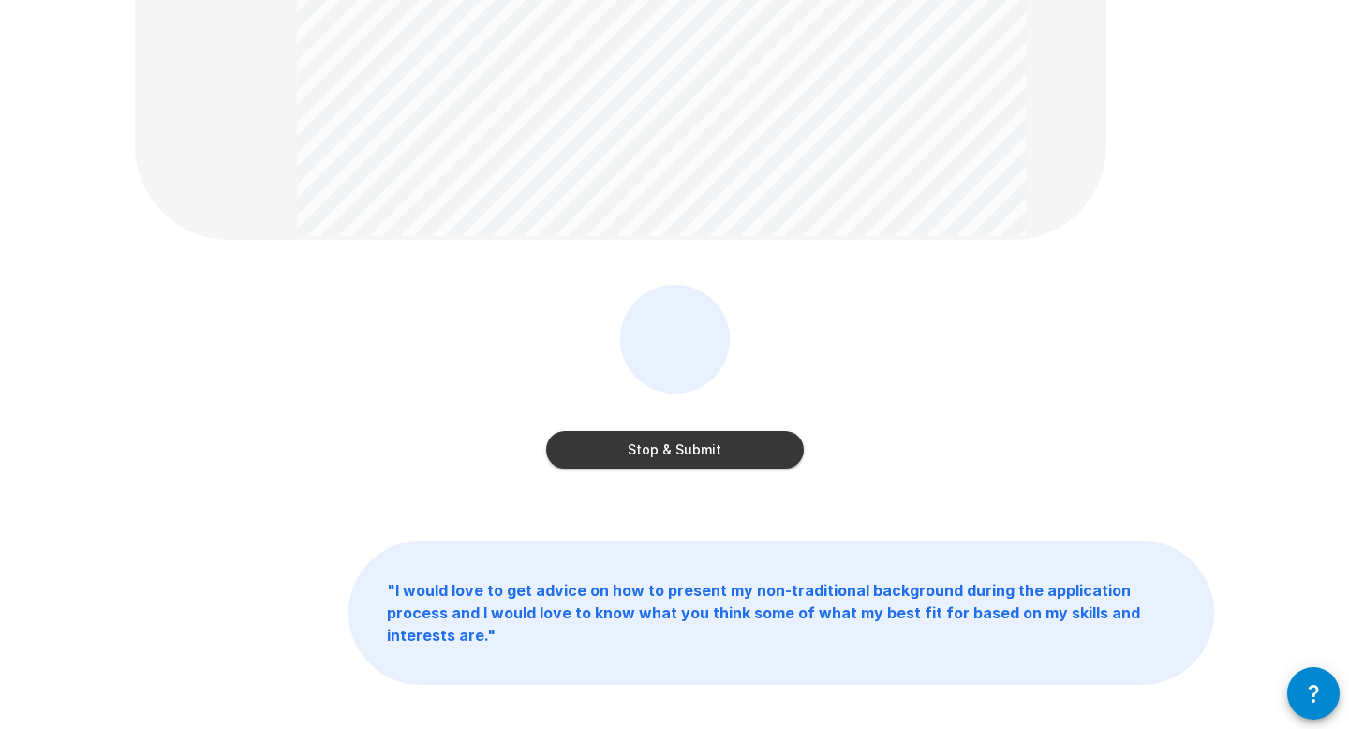
scroll to position [919, 0]
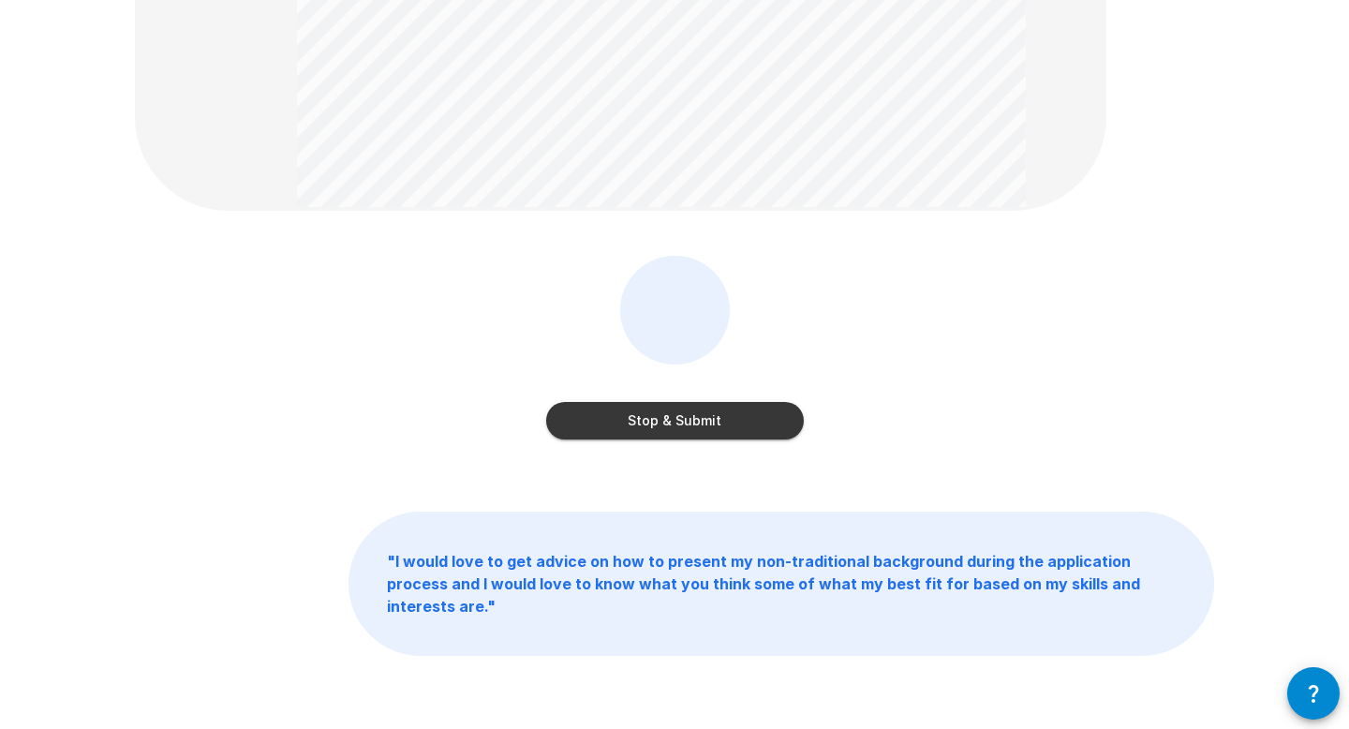
click at [720, 420] on button "Stop & Submit" at bounding box center [675, 420] width 258 height 37
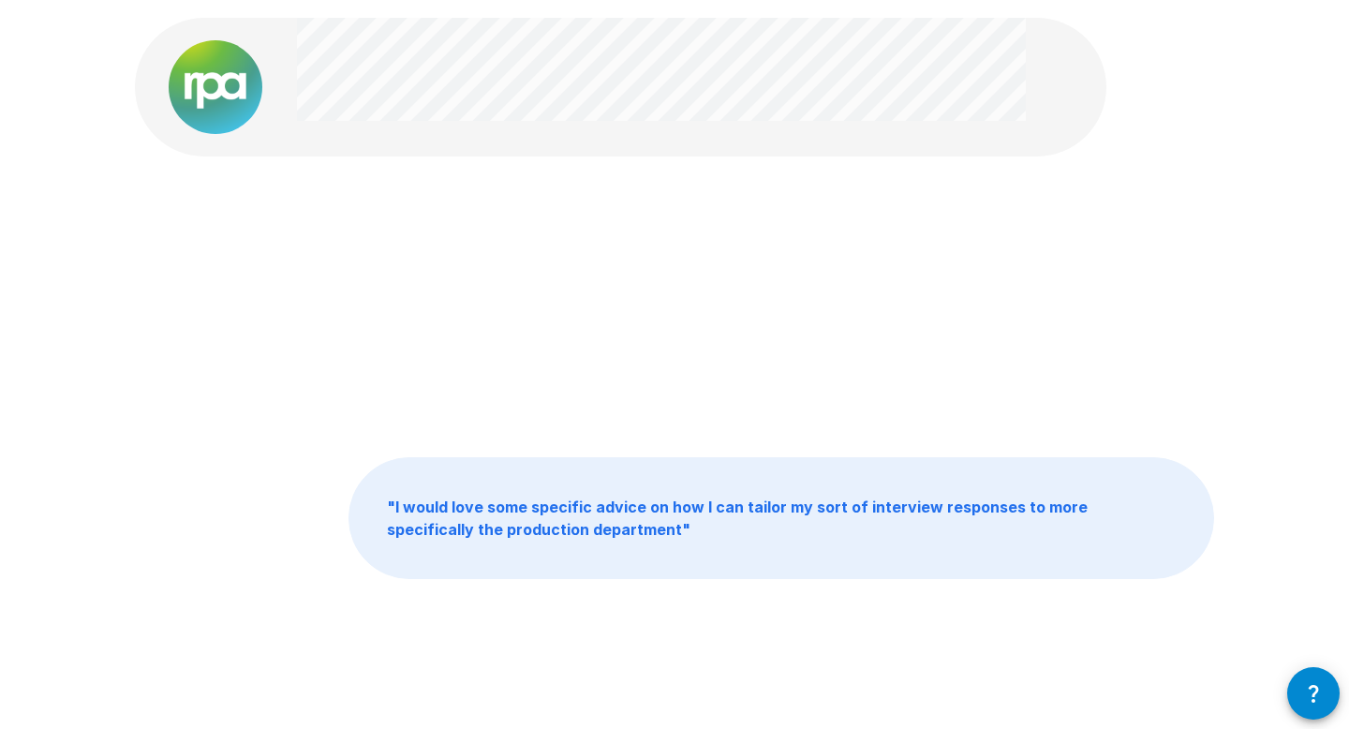
scroll to position [0, 0]
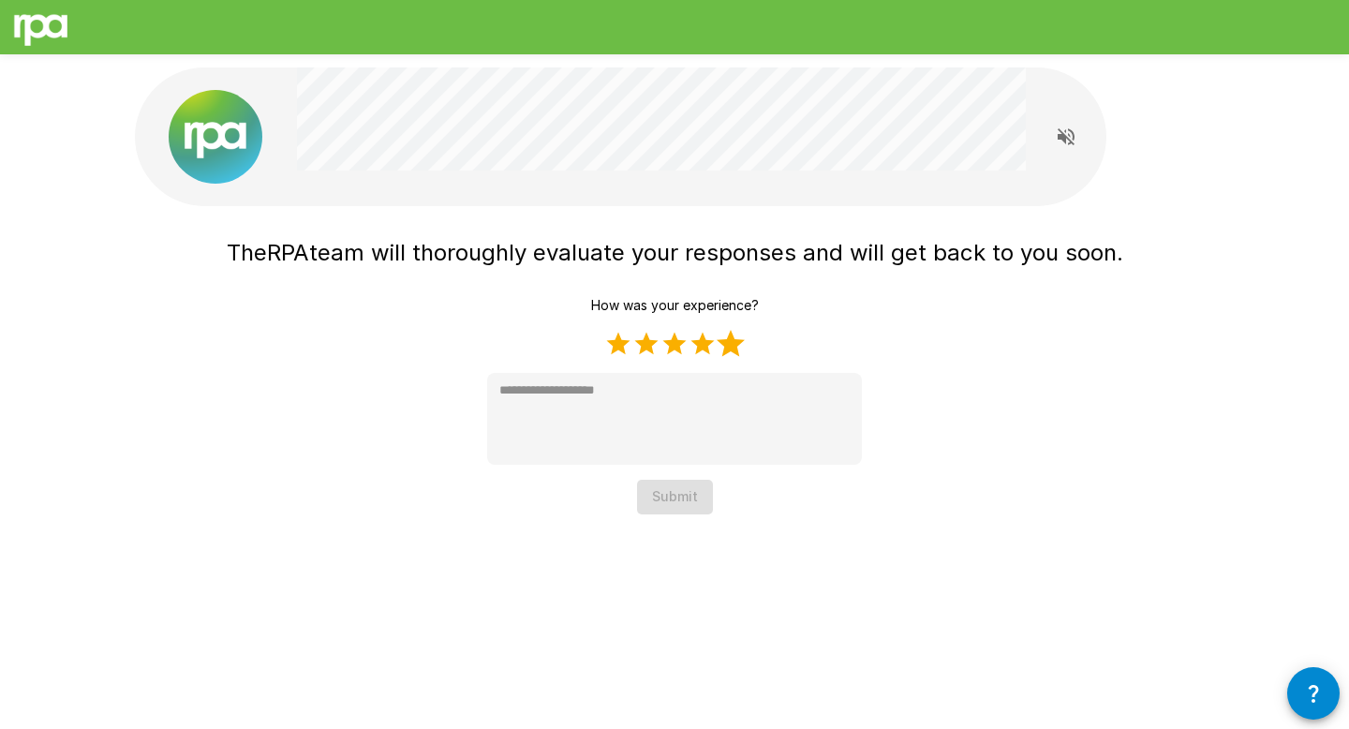
click at [725, 337] on label "5 Stars" at bounding box center [731, 344] width 28 height 28
type textarea "*"
click at [674, 498] on button "Submit" at bounding box center [675, 497] width 76 height 35
